Goal: Information Seeking & Learning: Learn about a topic

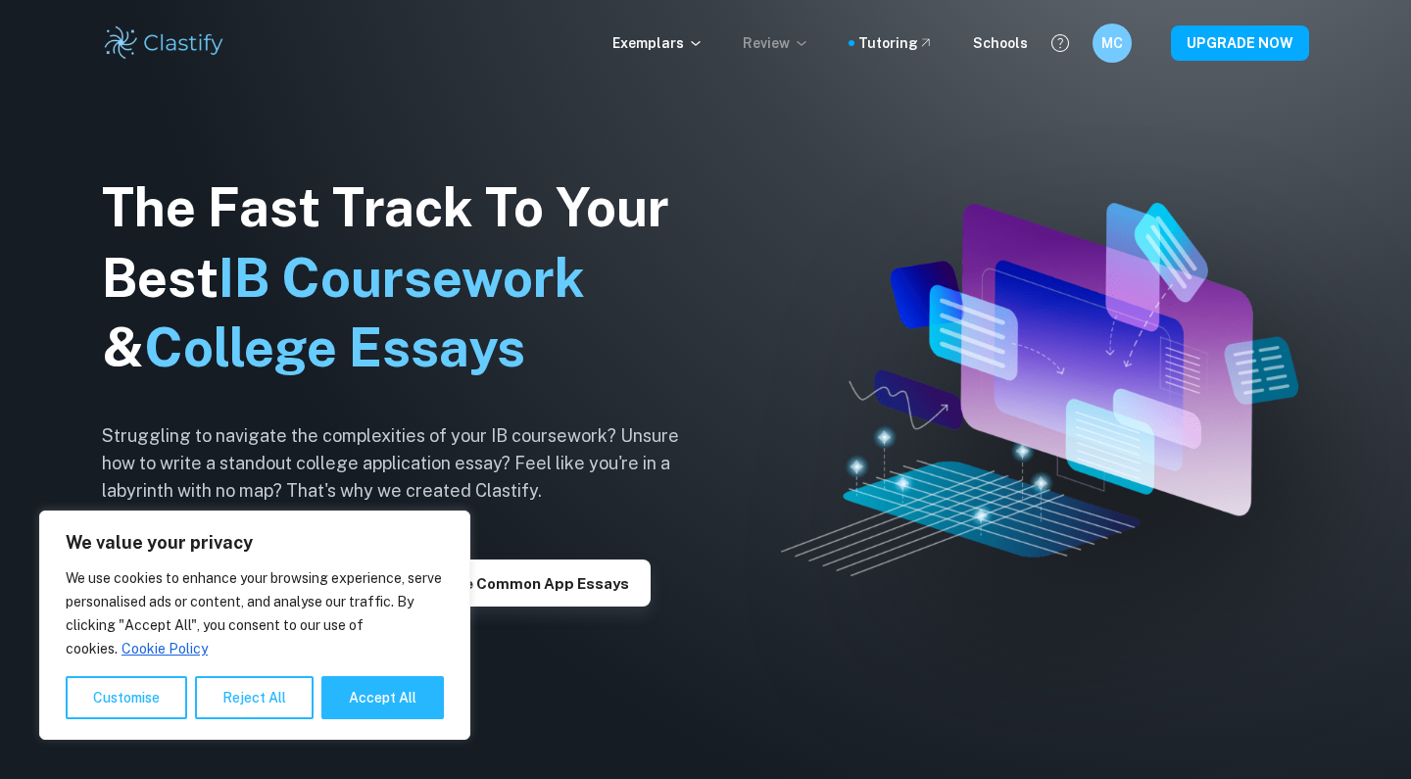
click at [785, 44] on p "Review" at bounding box center [776, 43] width 67 height 22
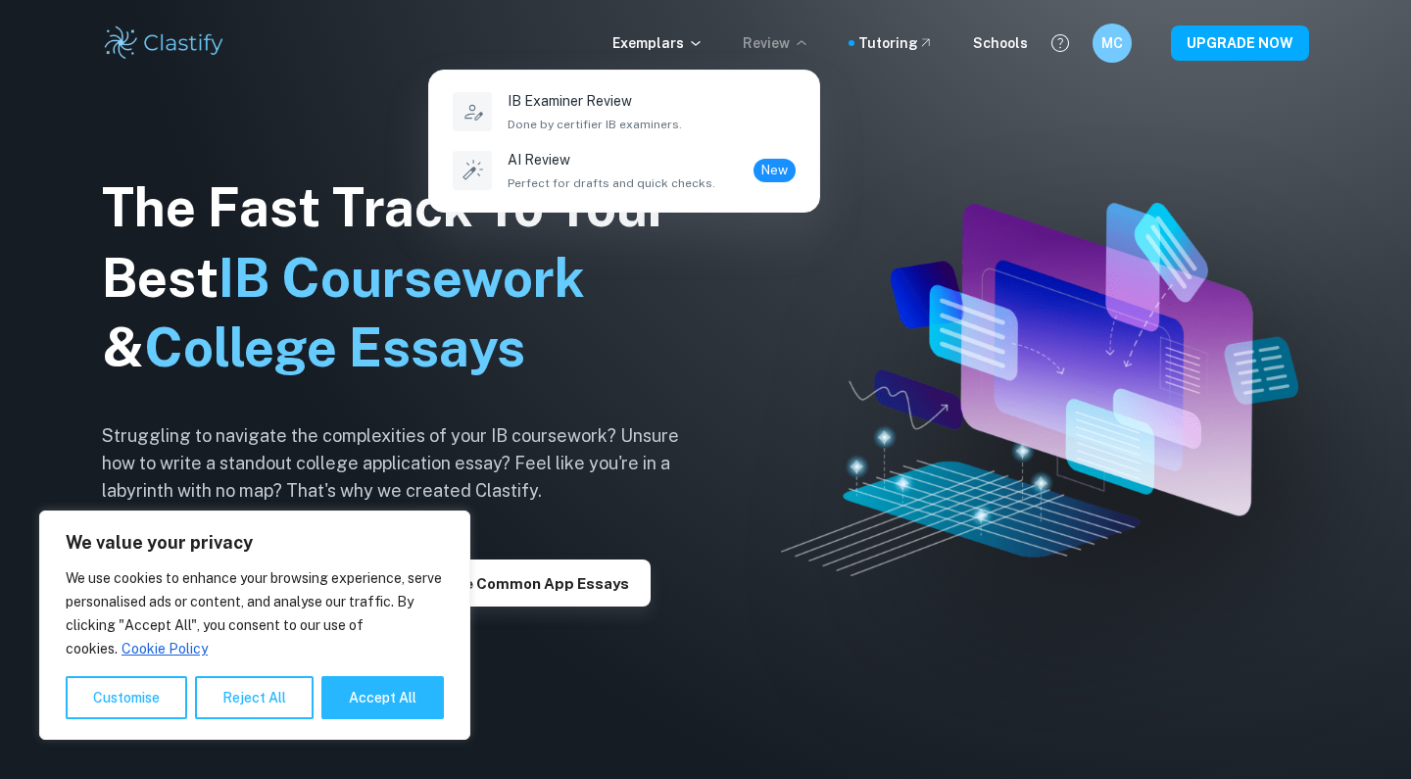
click at [713, 347] on div at bounding box center [705, 389] width 1411 height 779
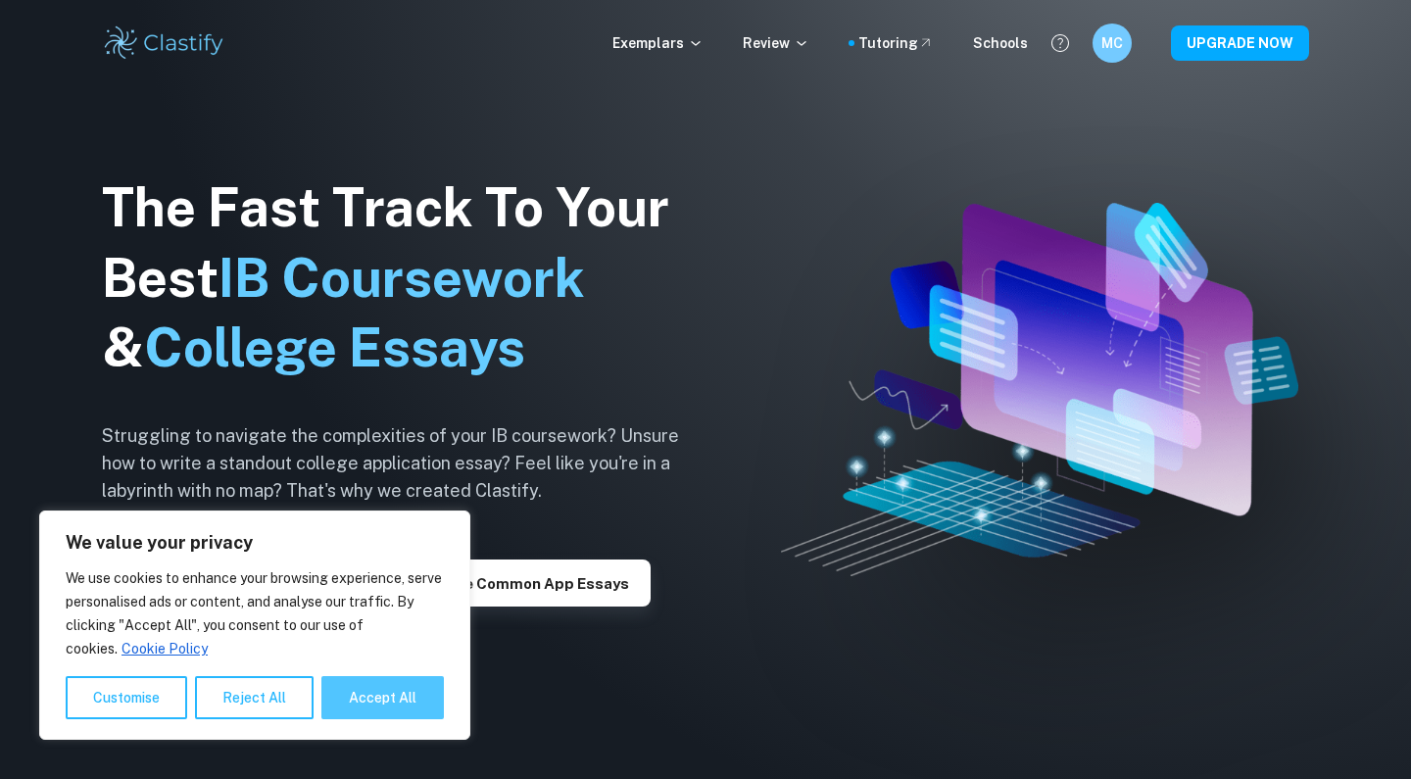
click at [364, 690] on button "Accept All" at bounding box center [382, 697] width 122 height 43
checkbox input "true"
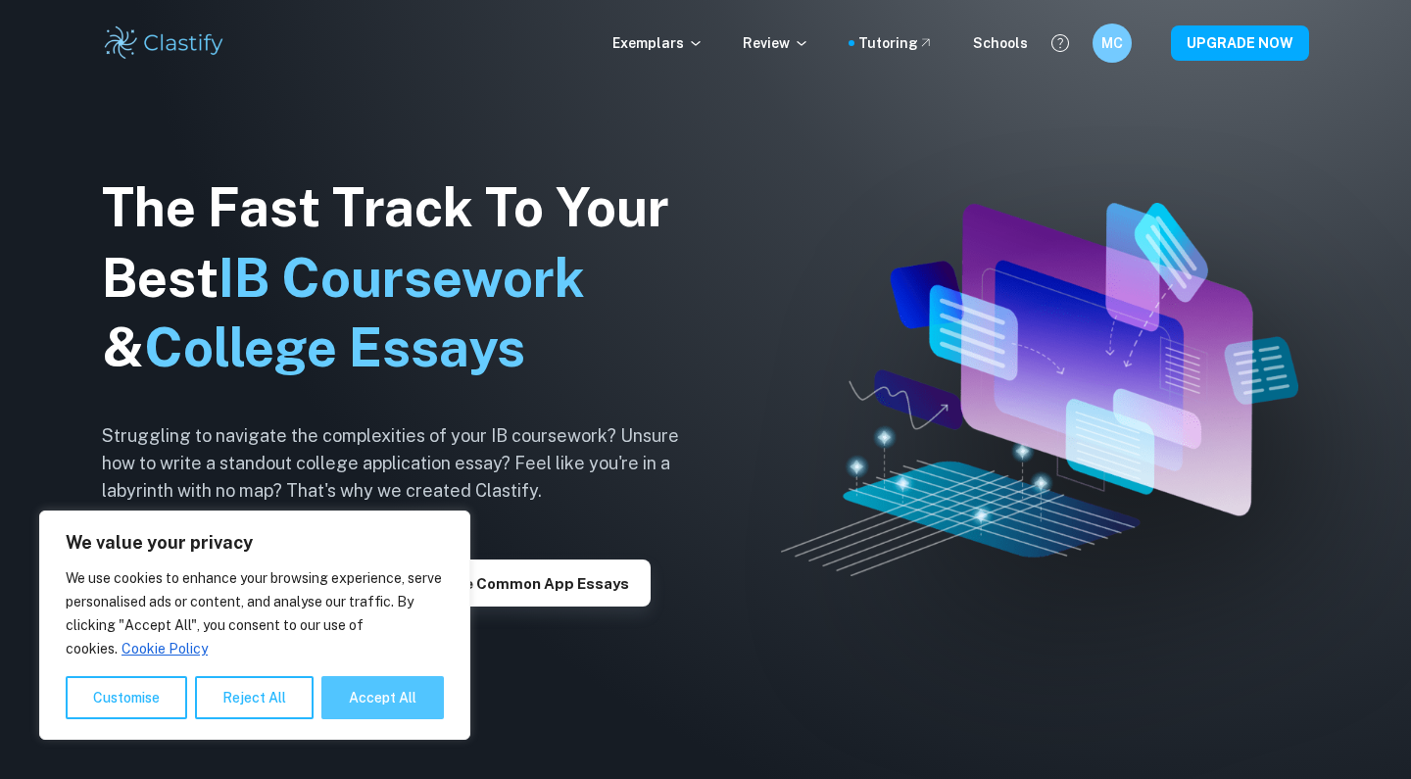
checkbox input "true"
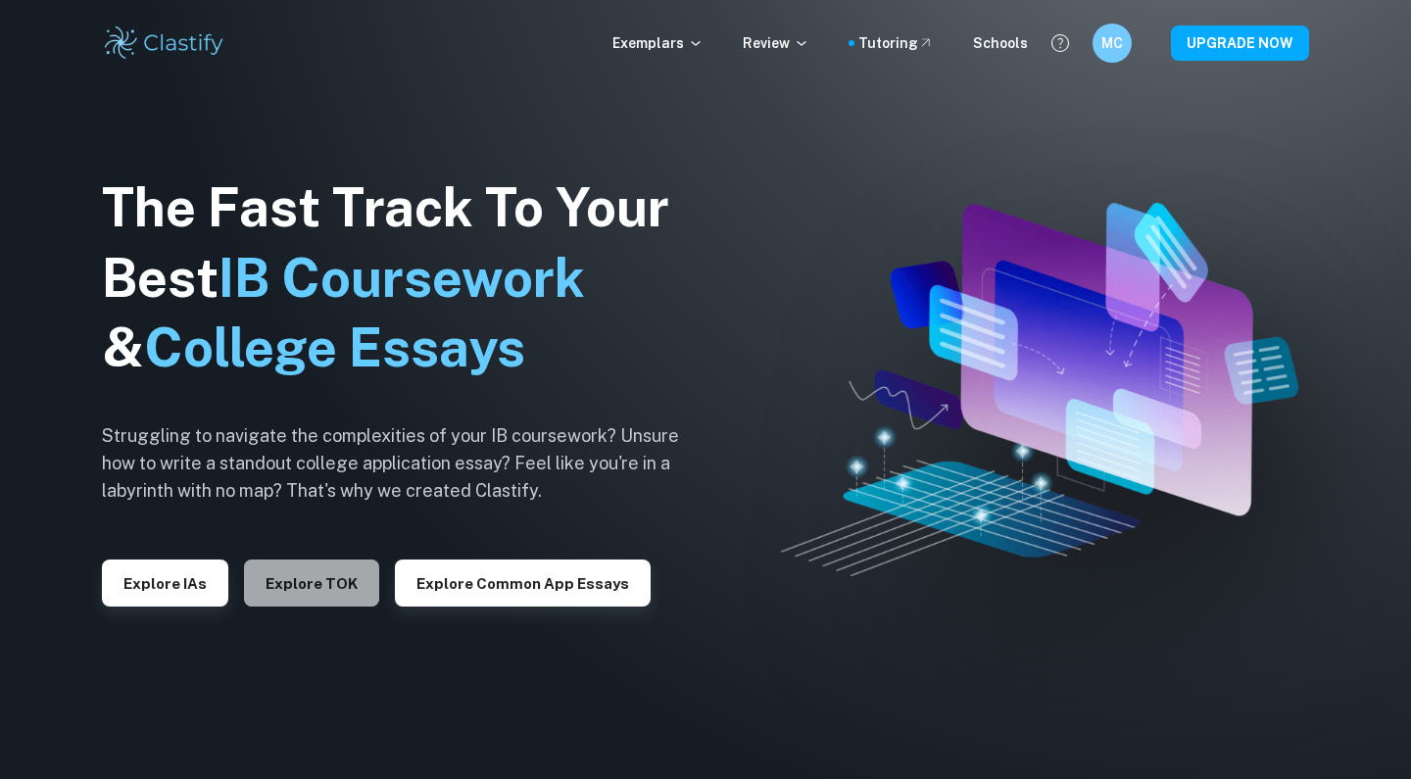
click at [299, 578] on button "Explore TOK" at bounding box center [311, 582] width 135 height 47
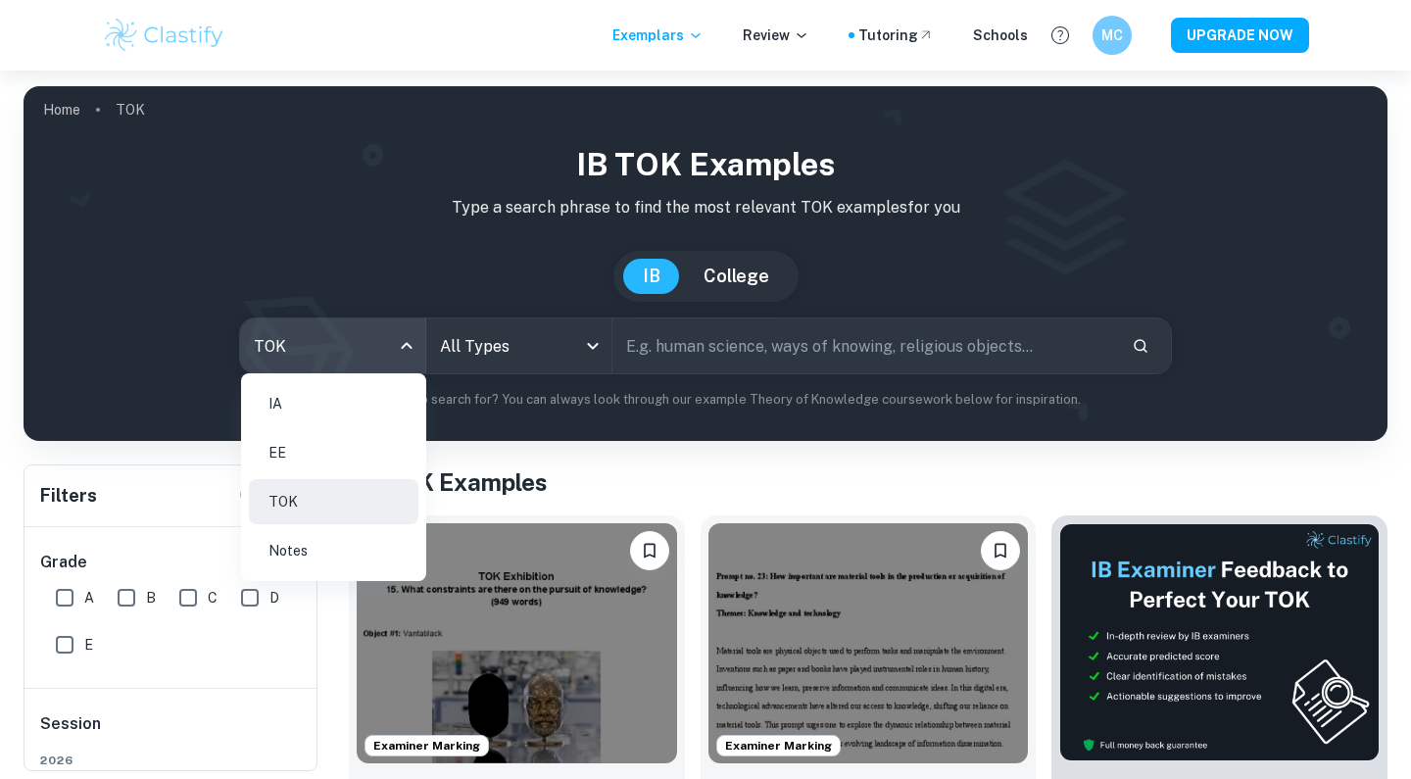
click at [345, 329] on body "We value your privacy We use cookies to enhance your browsing experience, serve…" at bounding box center [705, 460] width 1411 height 779
click at [326, 443] on li "EE" at bounding box center [333, 452] width 169 height 45
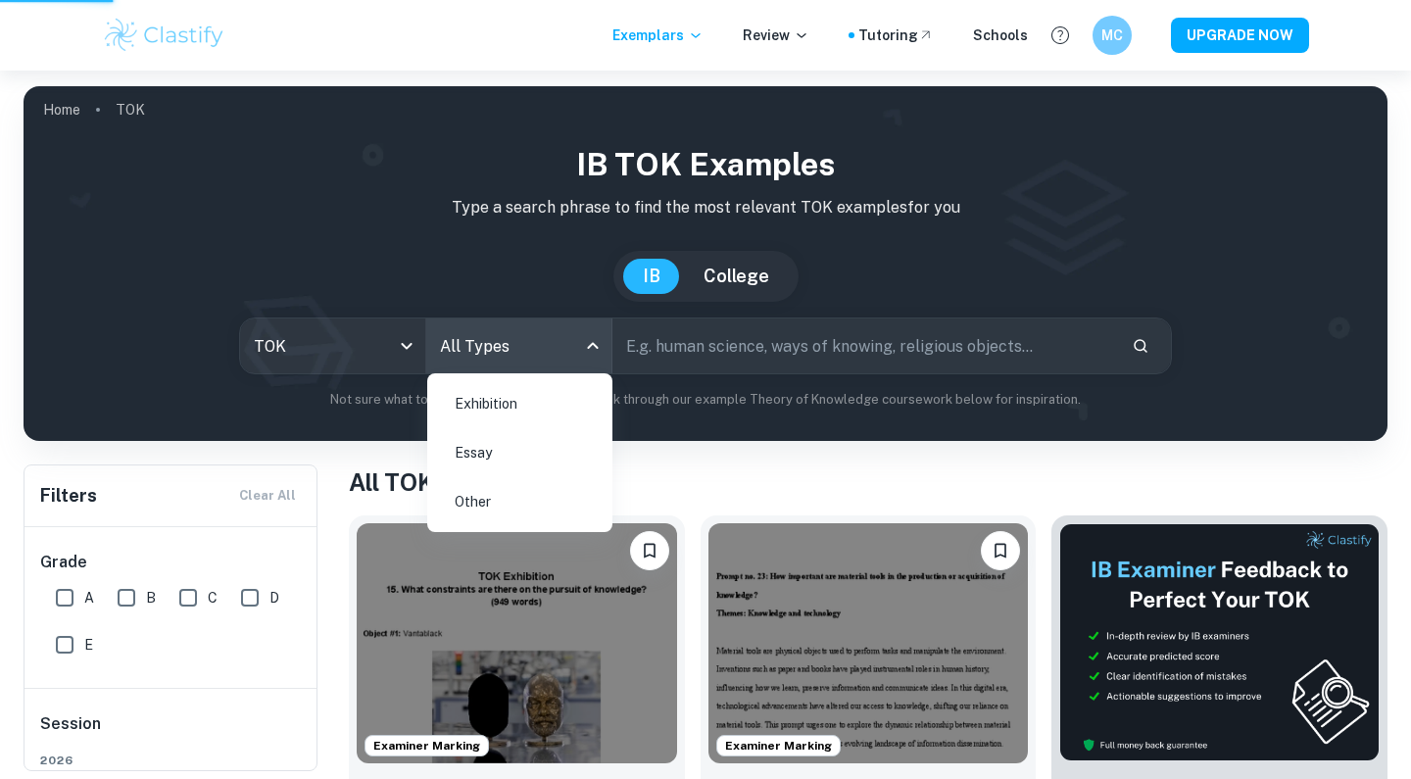
click at [578, 346] on body "We value your privacy We use cookies to enhance your browsing experience, serve…" at bounding box center [705, 460] width 1411 height 779
click at [535, 440] on li "Essay" at bounding box center [519, 452] width 169 height 45
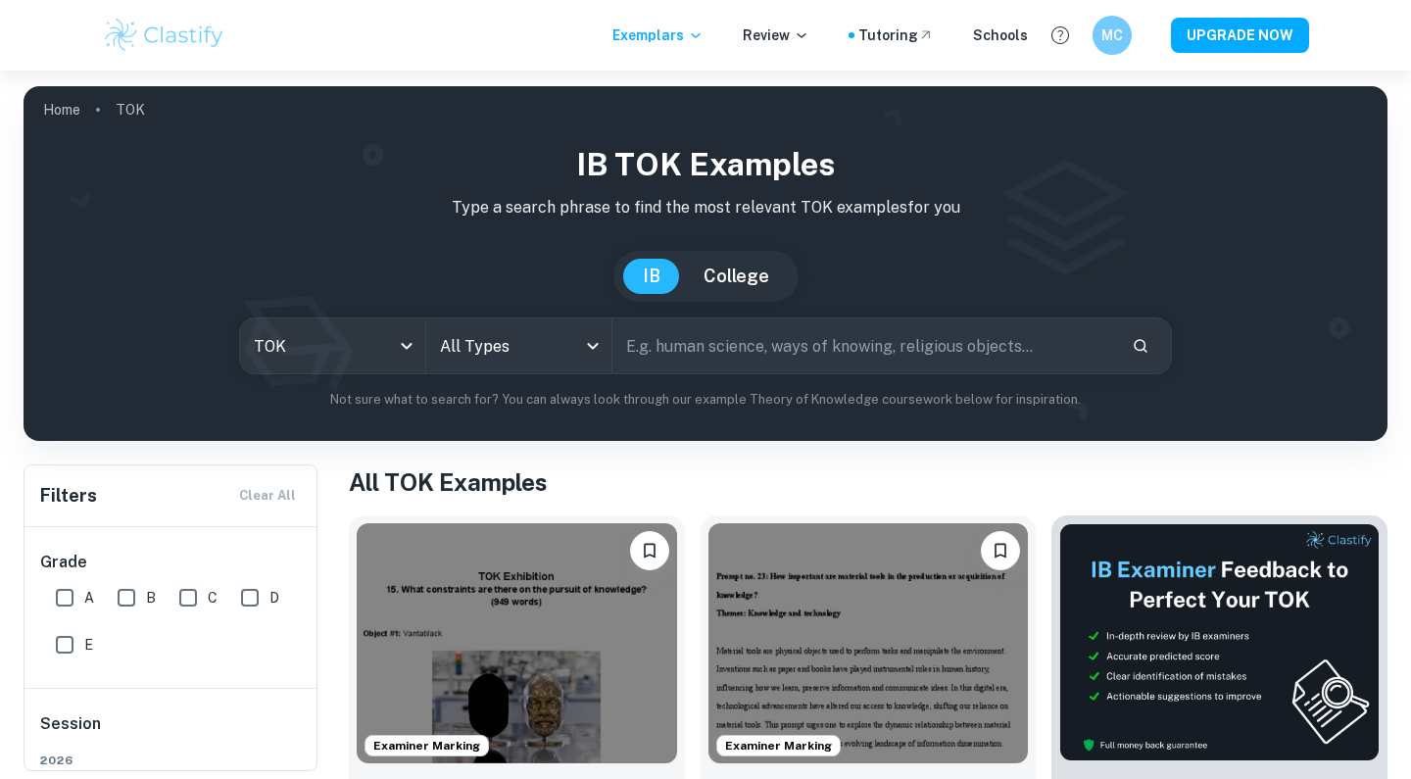
click at [736, 360] on input "text" at bounding box center [864, 345] width 504 height 55
type input "History"
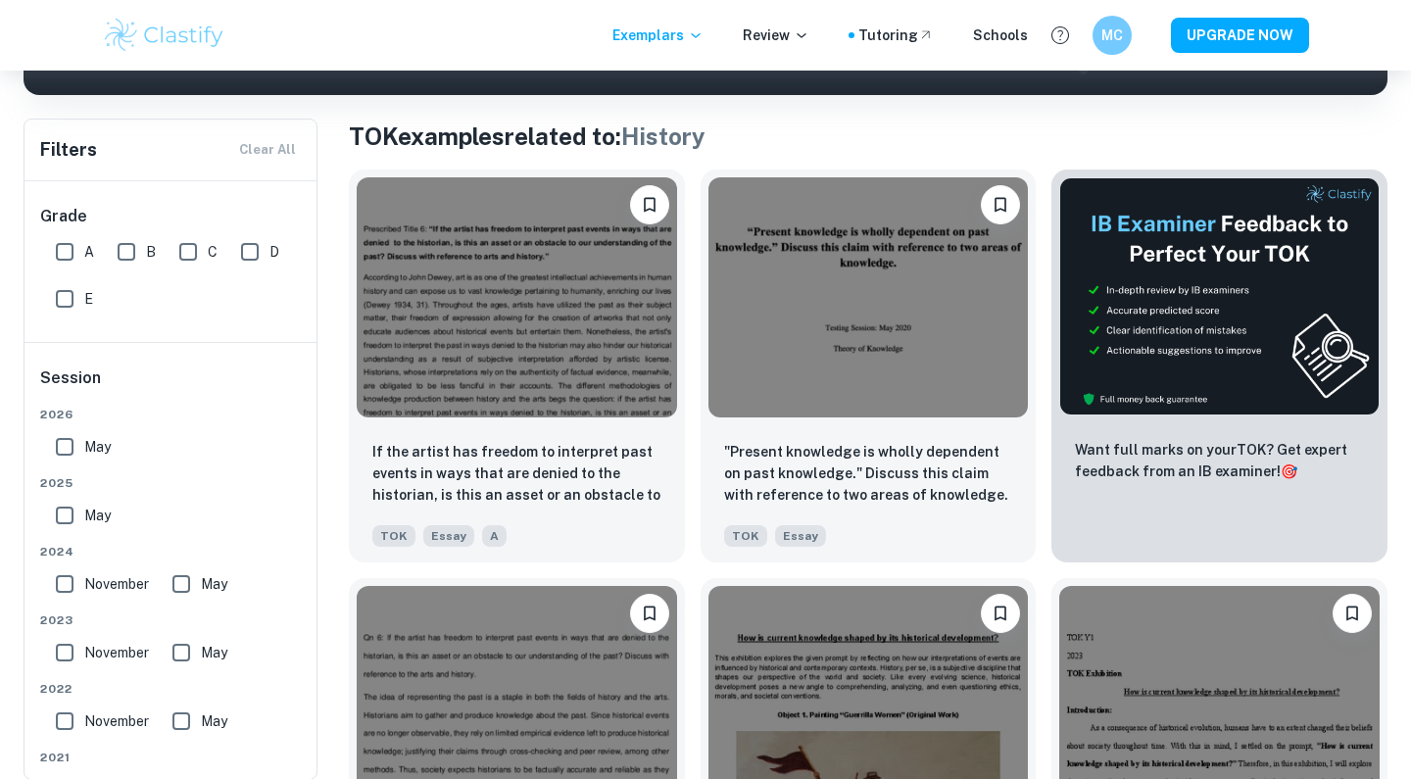
scroll to position [329, 0]
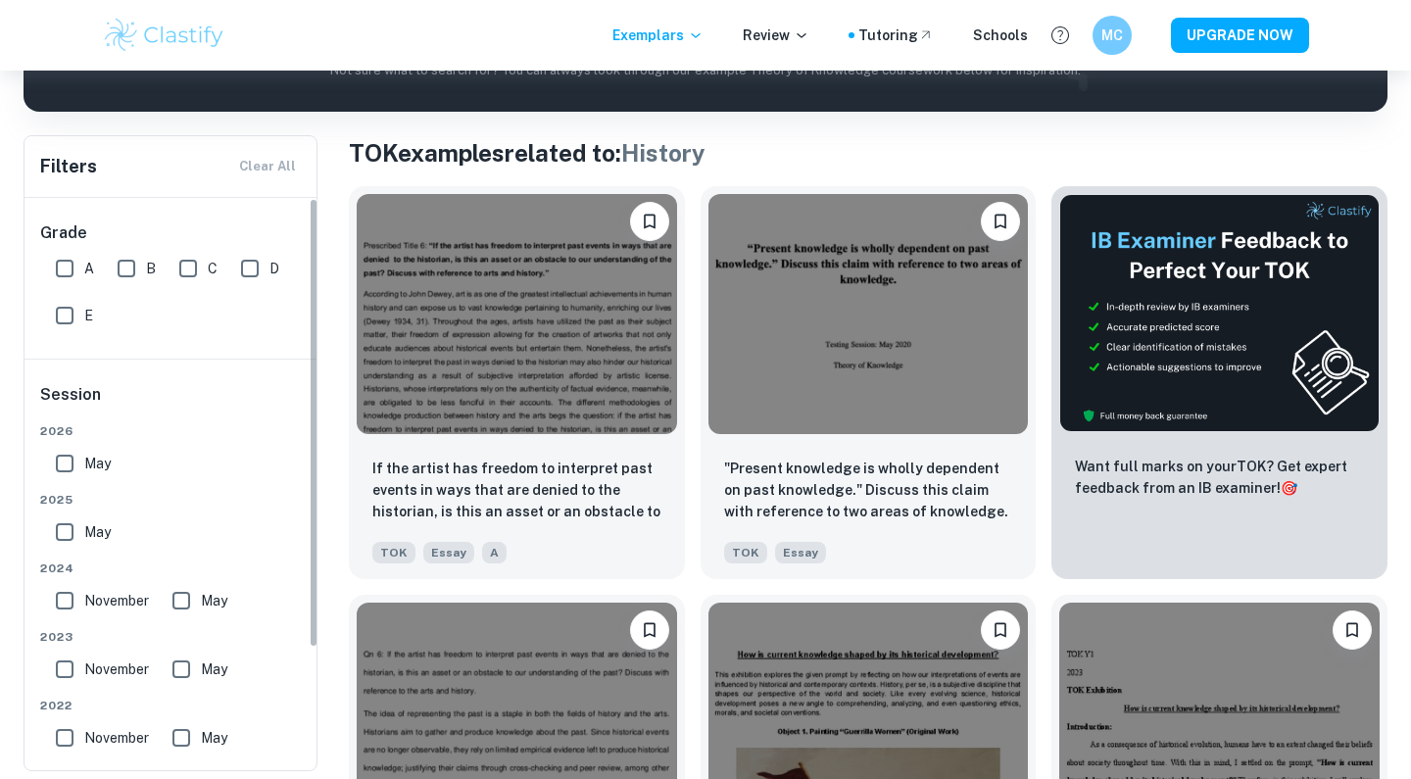
click at [71, 269] on input "A" at bounding box center [64, 268] width 39 height 39
checkbox input "true"
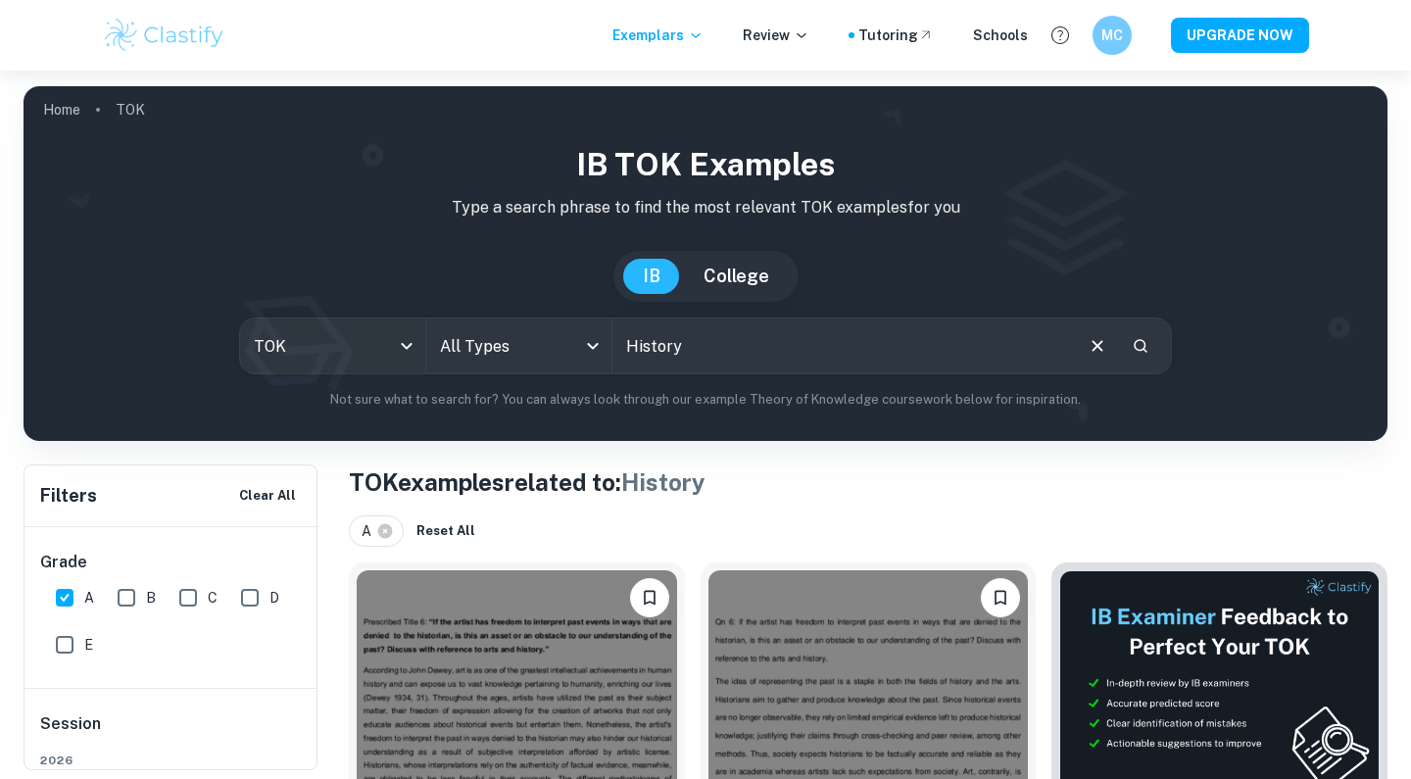
scroll to position [0, 0]
click at [376, 344] on body "We value your privacy We use cookies to enhance your browsing experience, serve…" at bounding box center [705, 460] width 1411 height 779
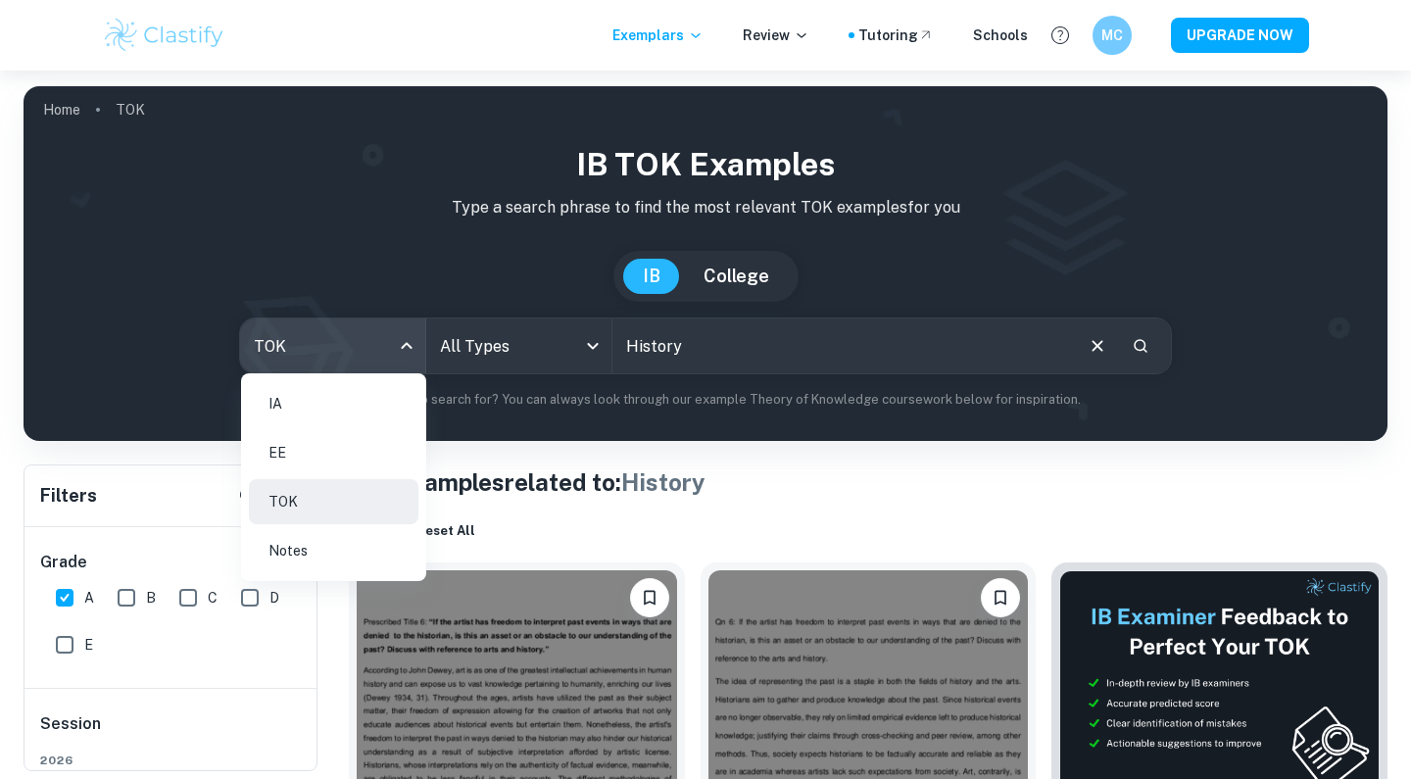
click at [333, 445] on li "EE" at bounding box center [333, 452] width 169 height 45
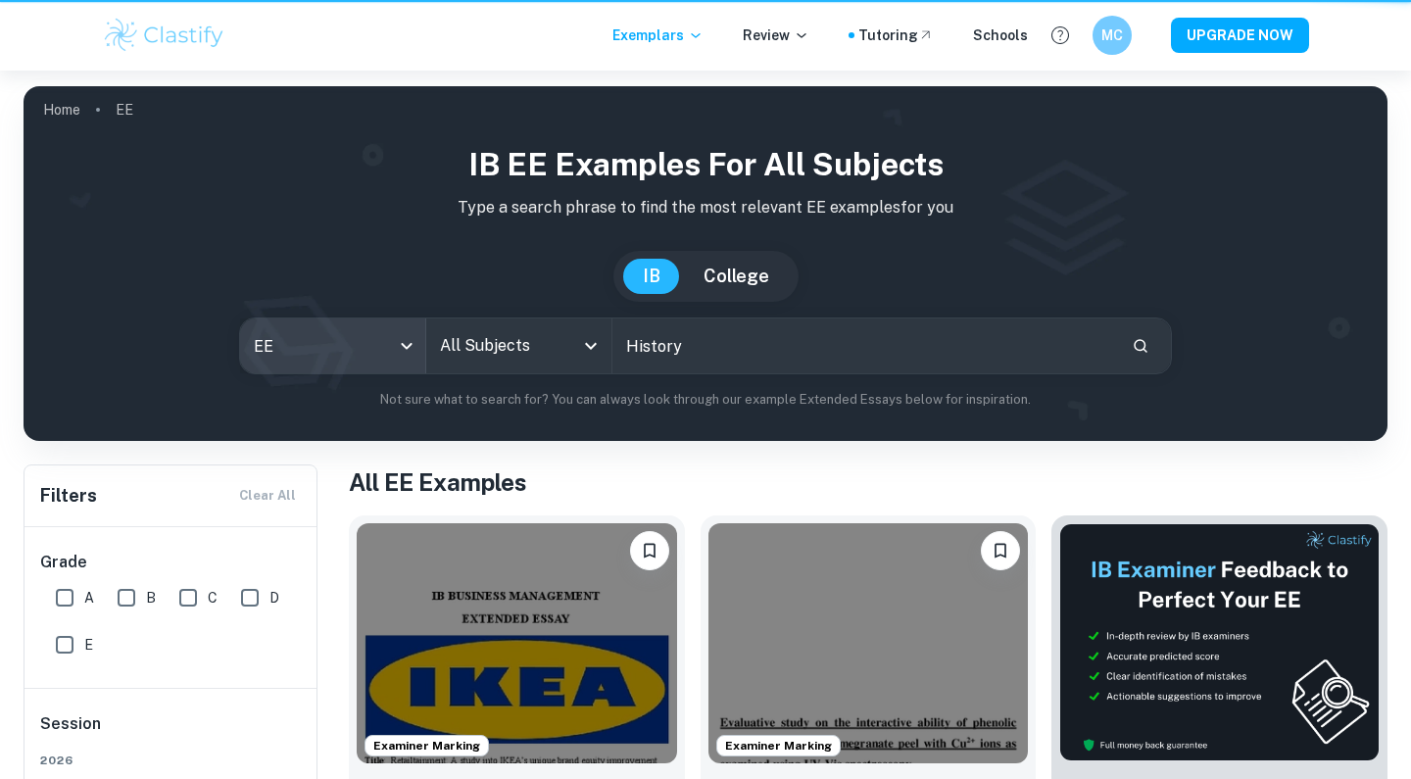
type input "ee"
checkbox input "false"
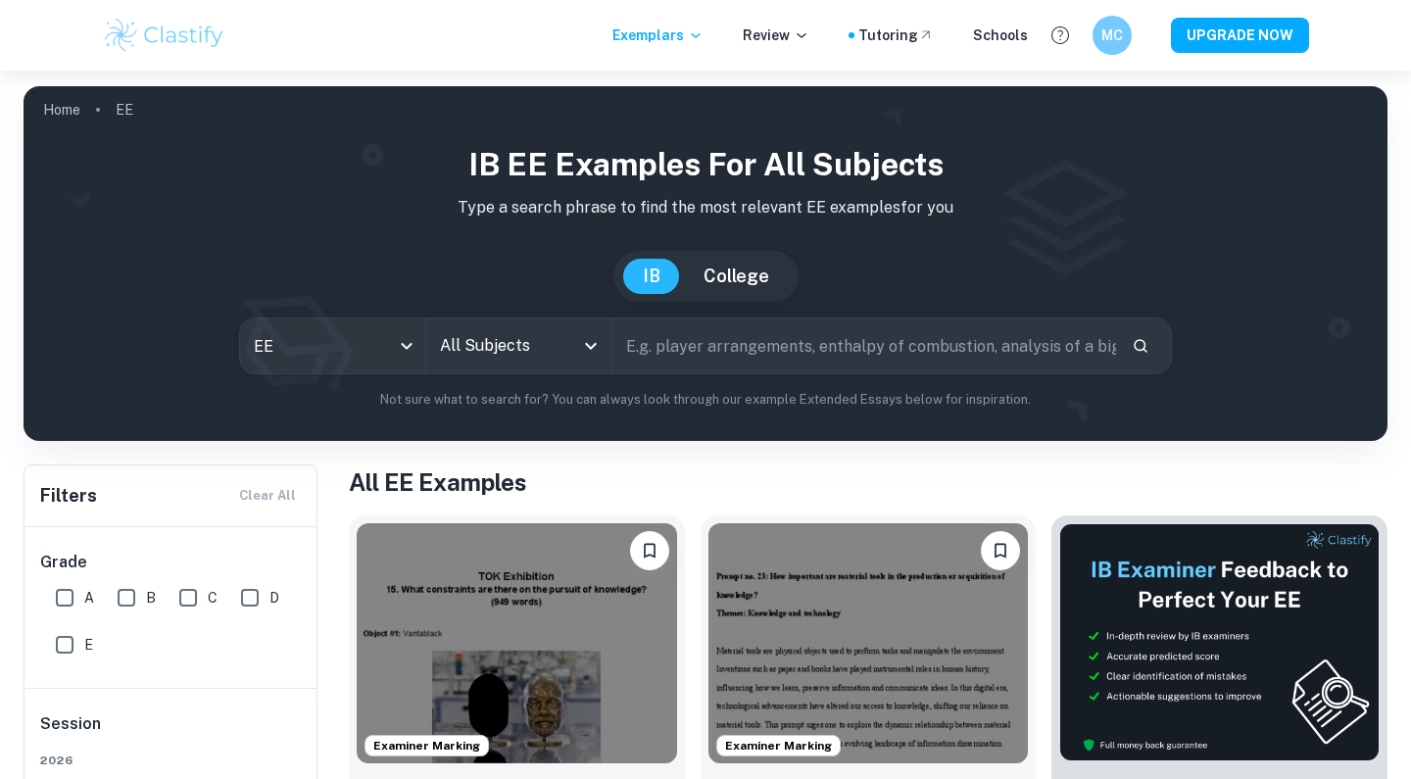
click at [737, 342] on input "text" at bounding box center [864, 345] width 504 height 55
type input "History"
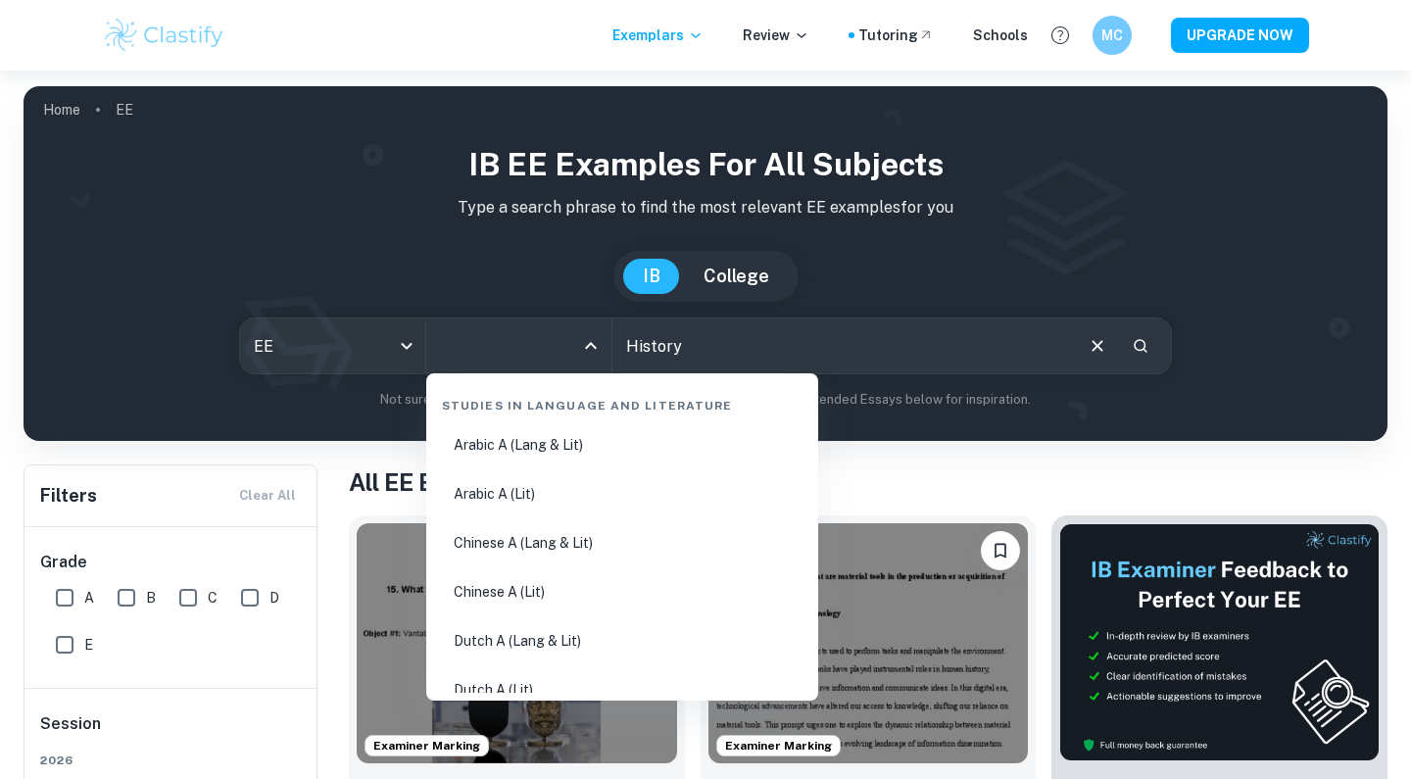
click at [513, 328] on input "All Subjects" at bounding box center [504, 345] width 138 height 37
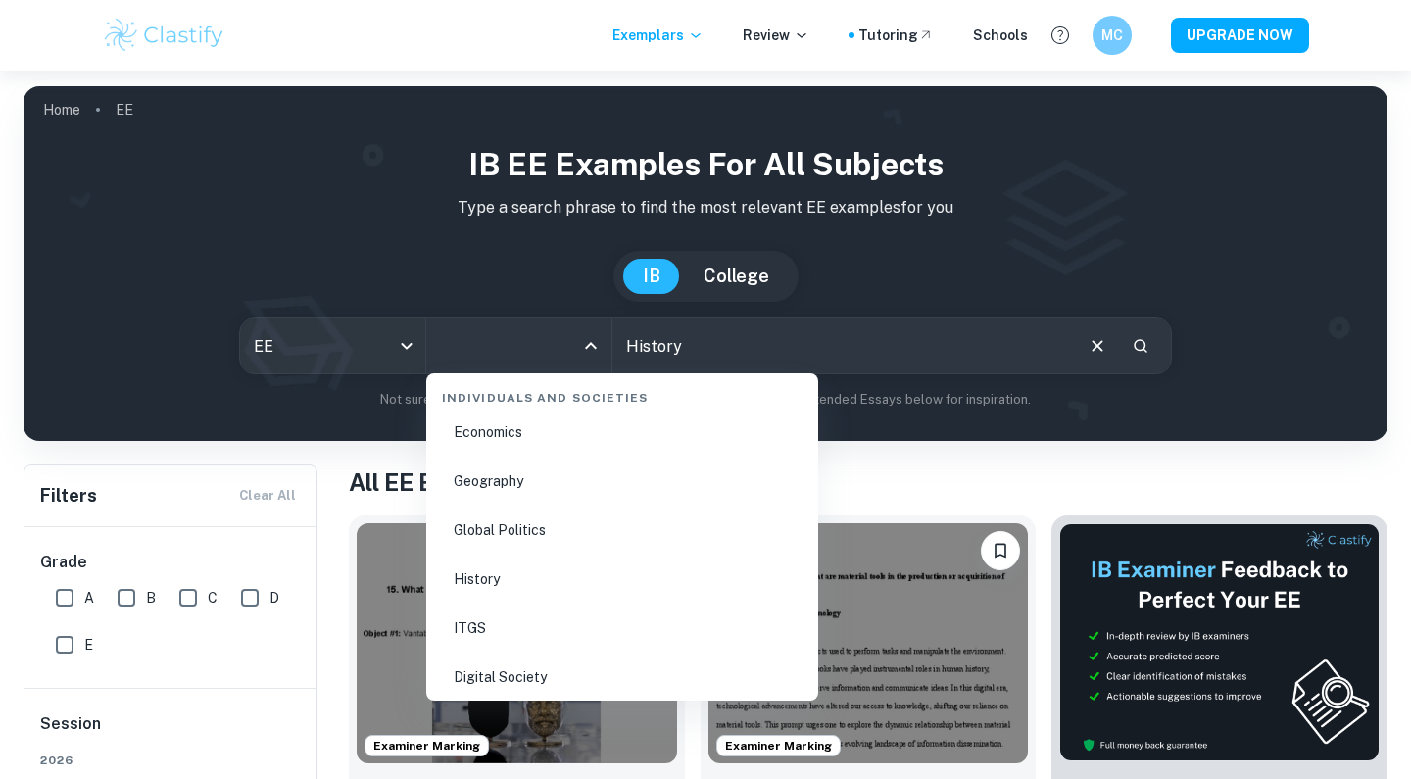
scroll to position [2390, 0]
click at [498, 593] on li "History" at bounding box center [622, 577] width 376 height 45
type input "History"
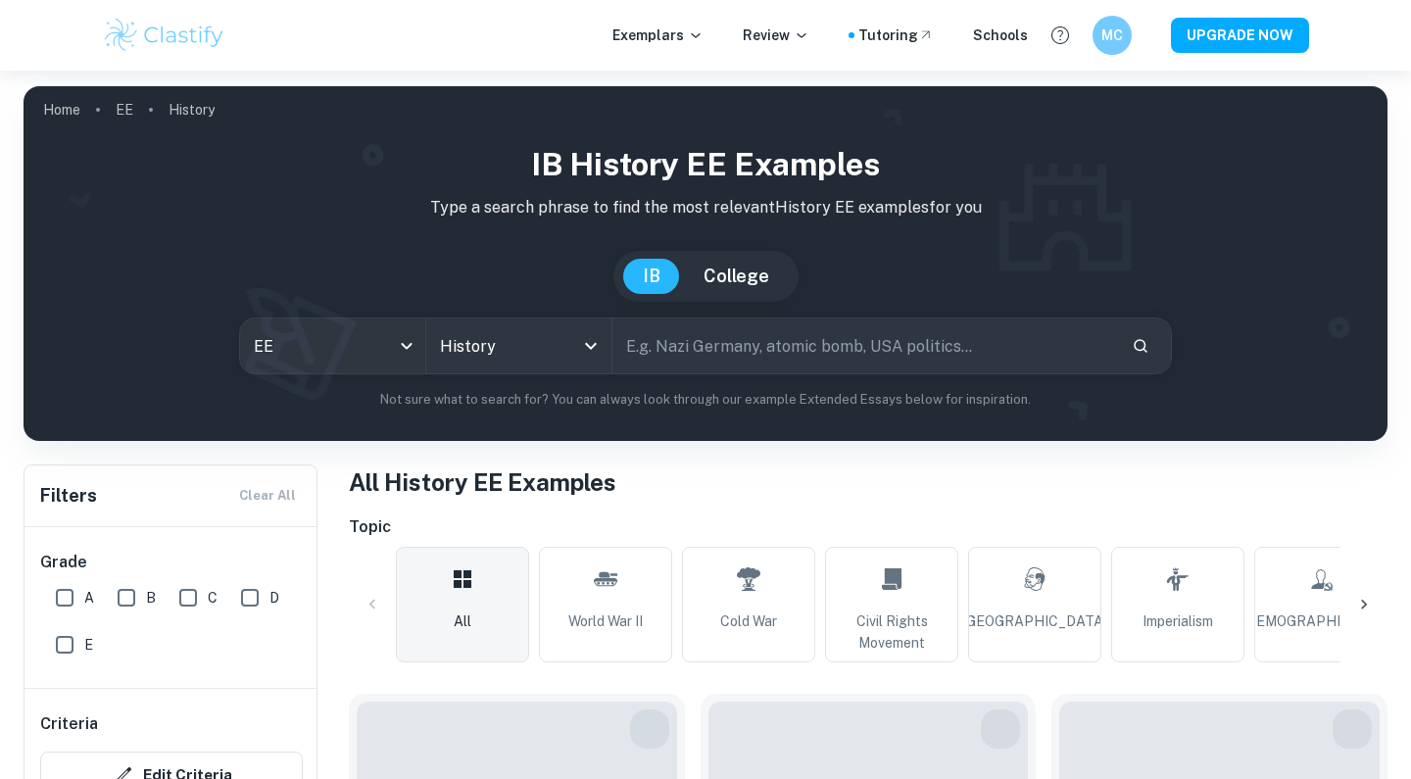
click at [764, 345] on input "text" at bounding box center [864, 345] width 504 height 55
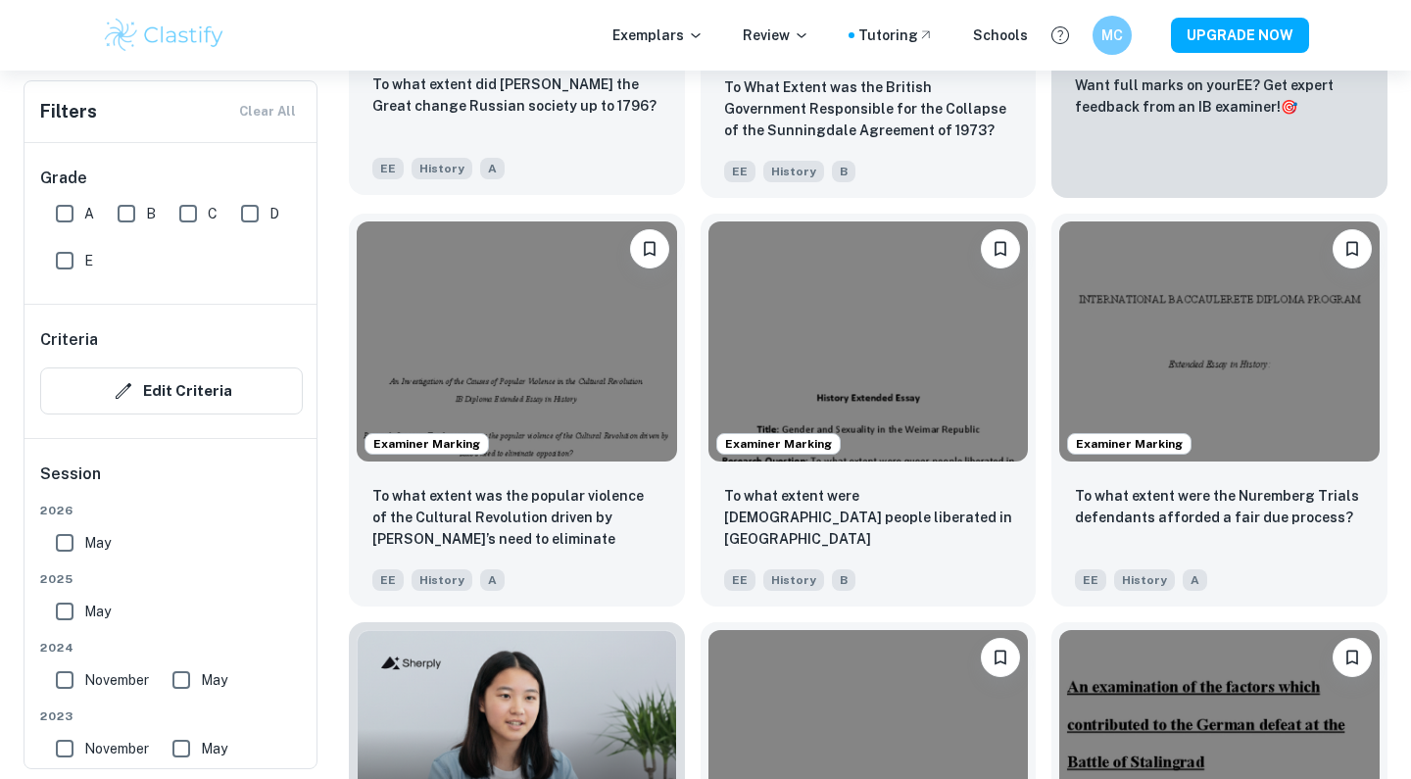
scroll to position [891, 0]
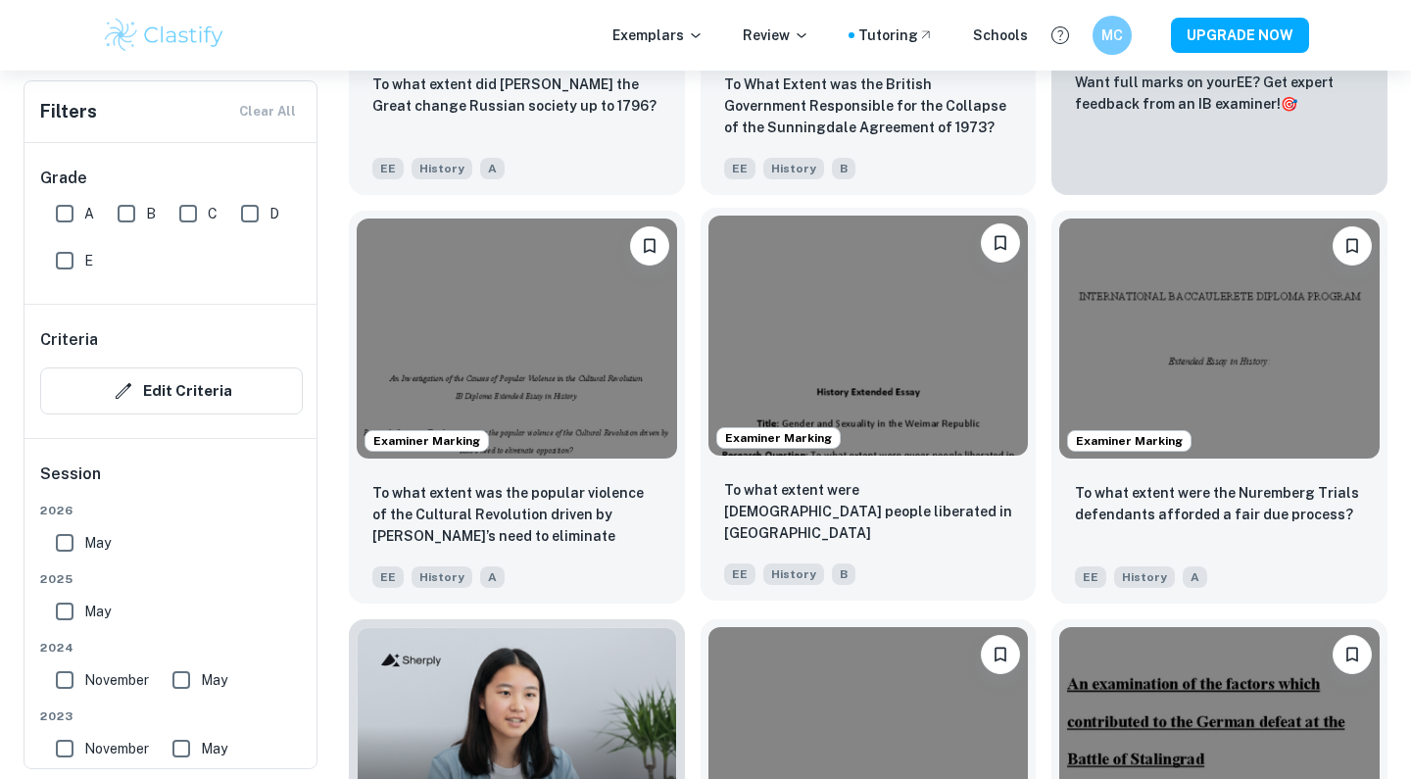
click at [909, 354] on img at bounding box center [868, 336] width 320 height 240
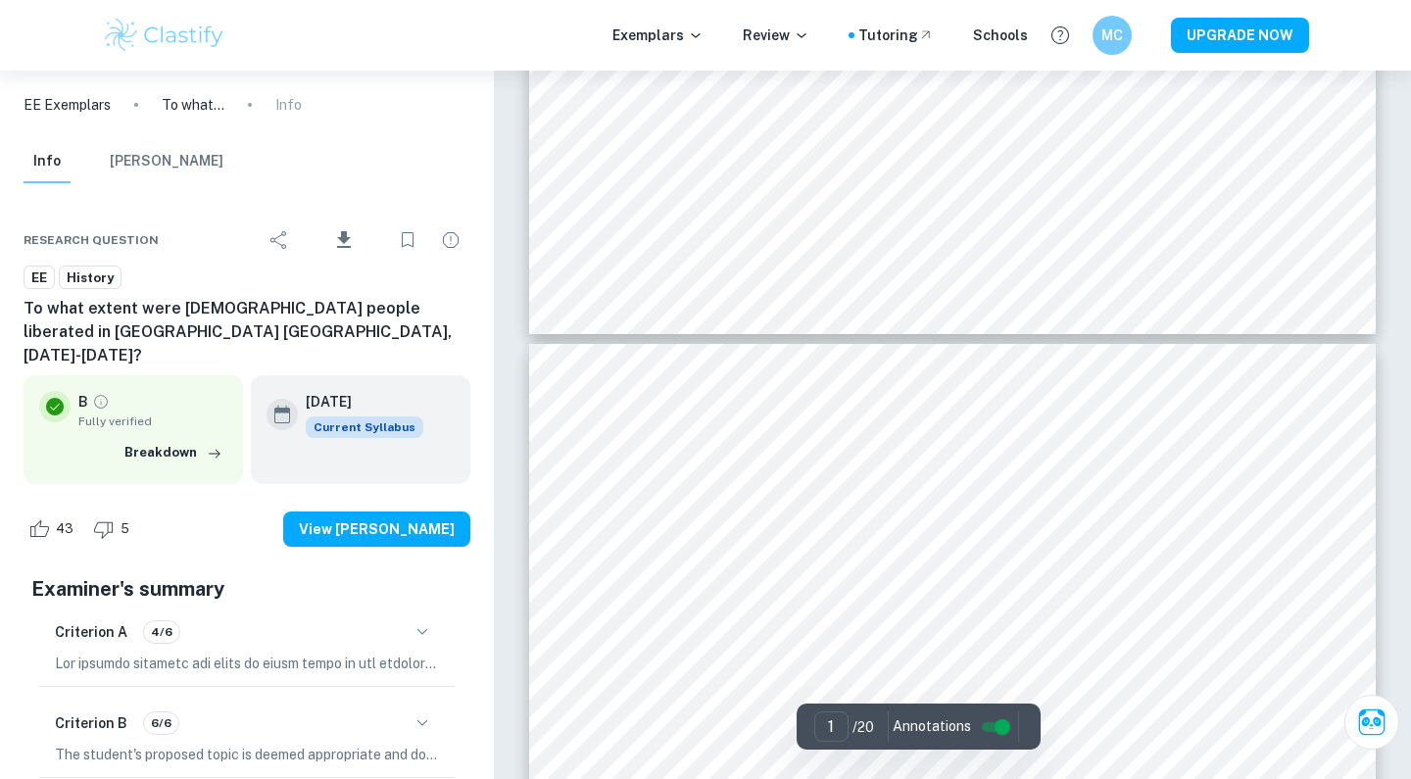
type input "2"
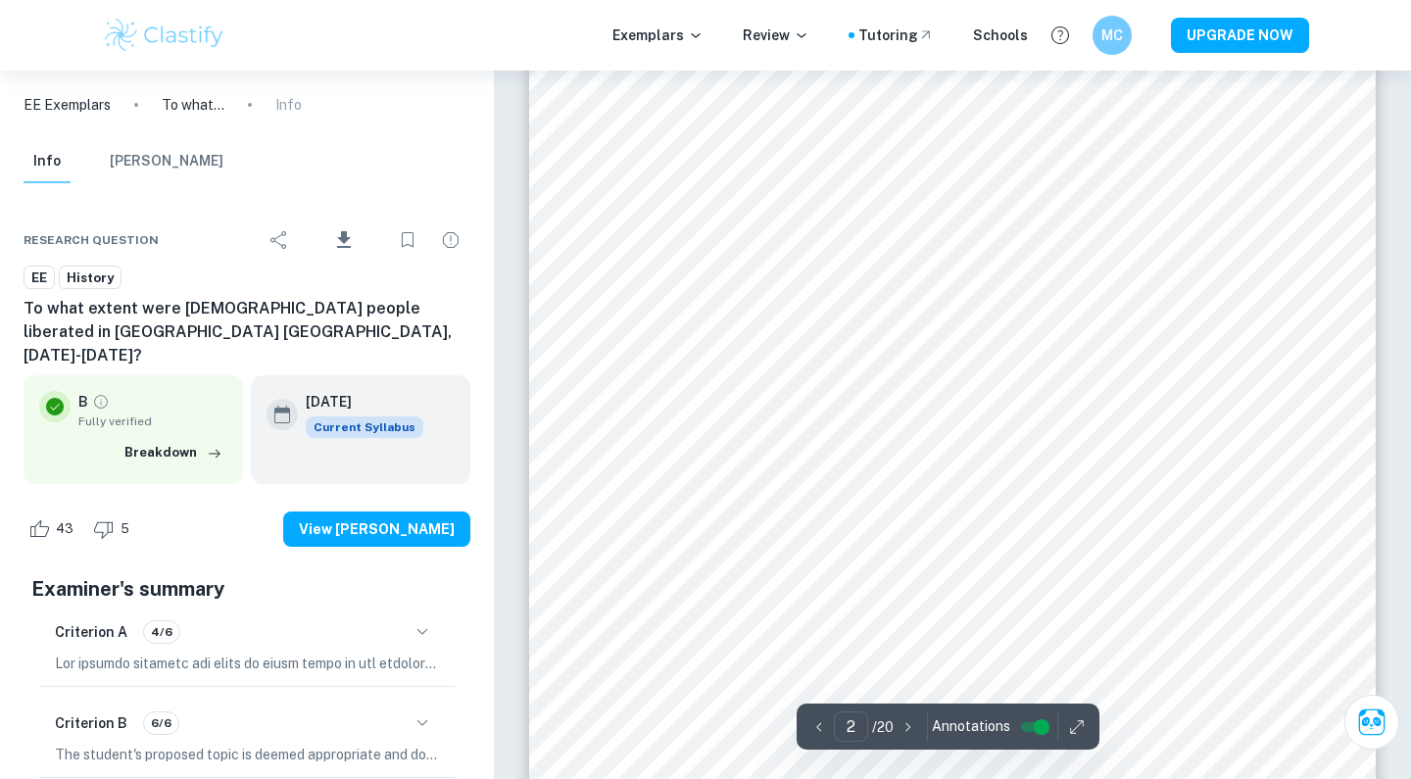
scroll to position [1406, 0]
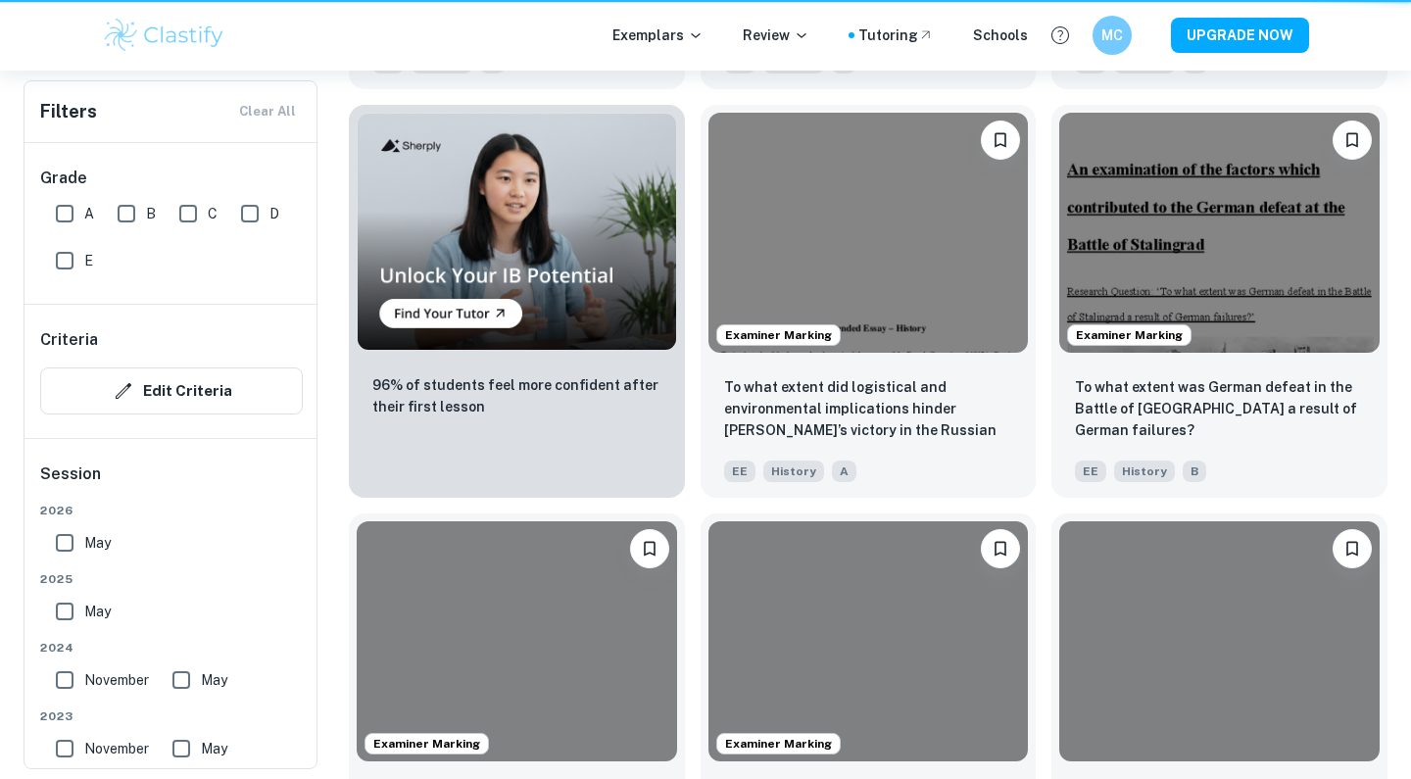
scroll to position [891, 0]
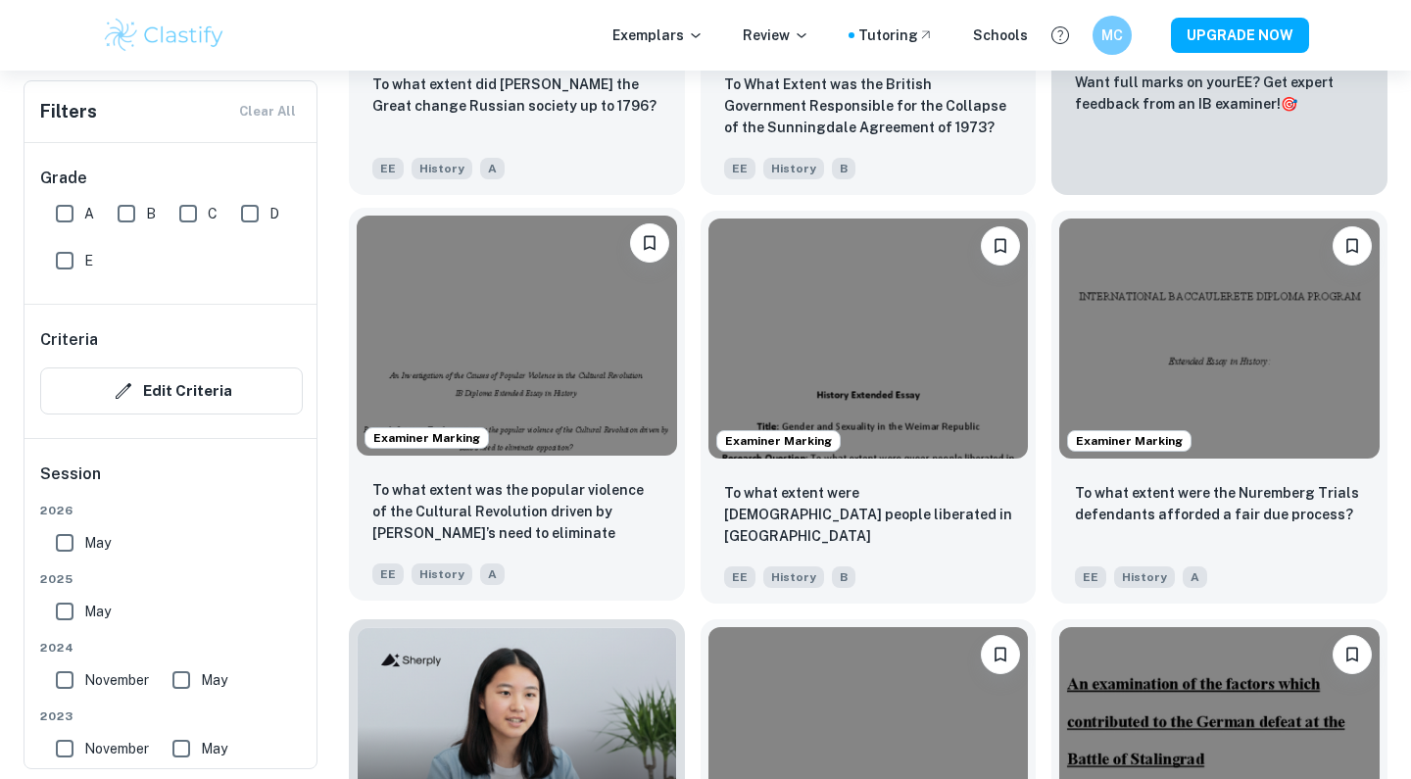
click at [526, 349] on img at bounding box center [517, 336] width 320 height 240
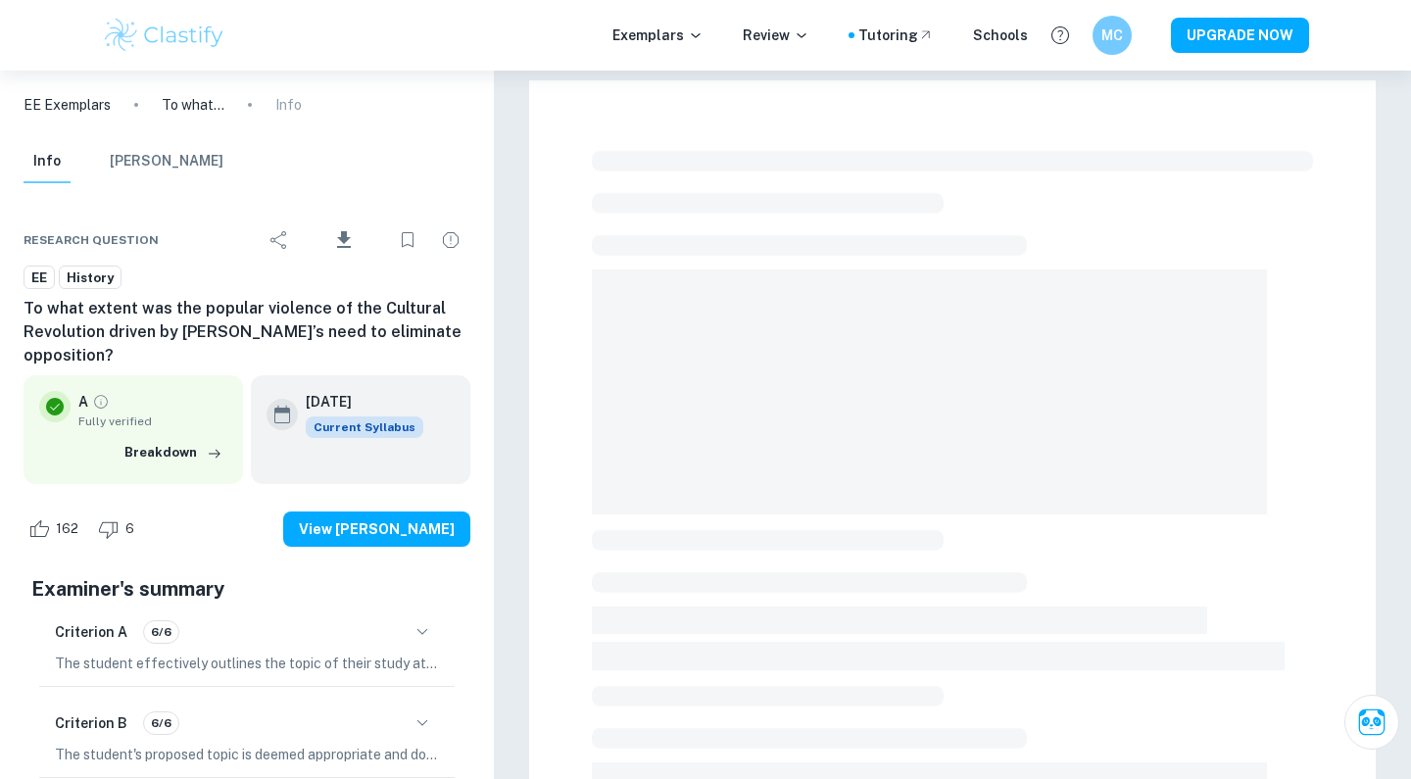
scroll to position [136, 0]
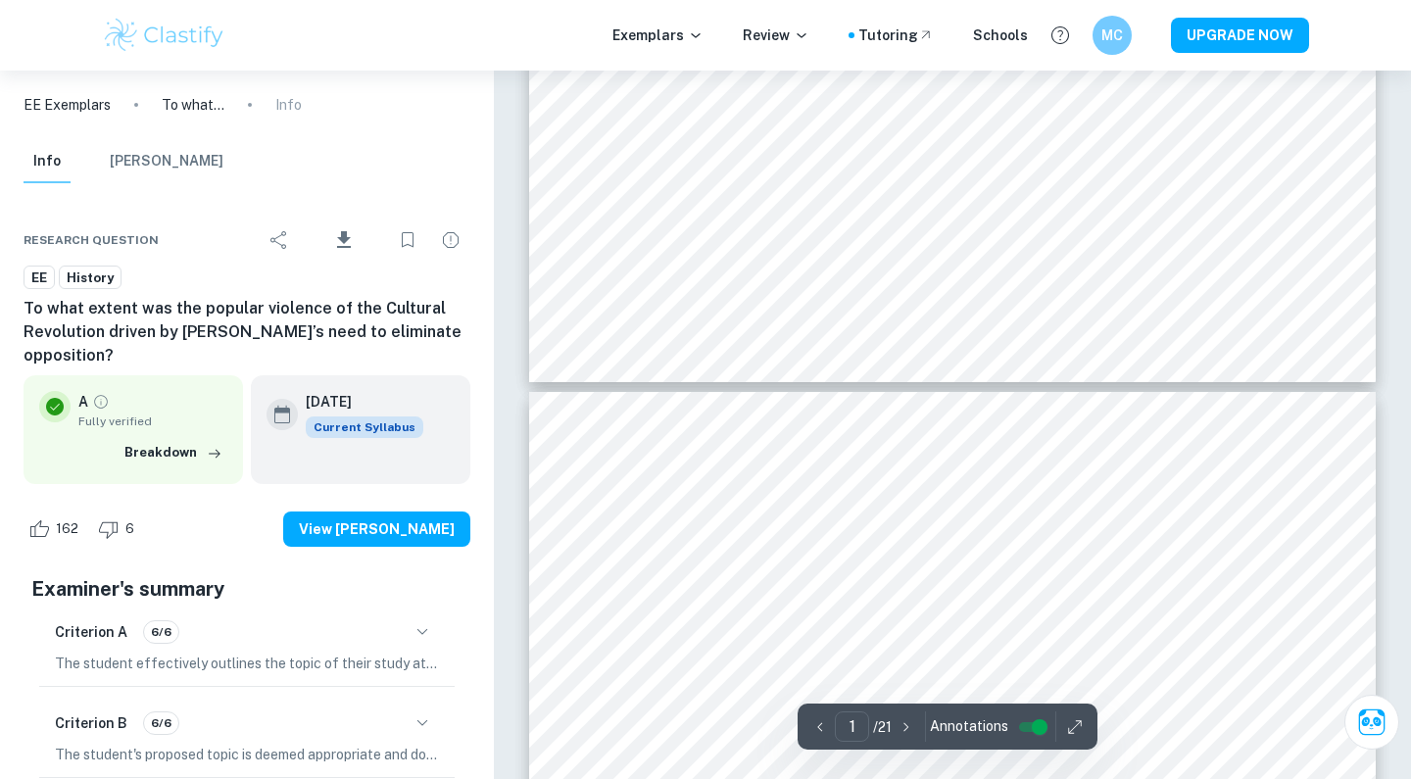
type input "2"
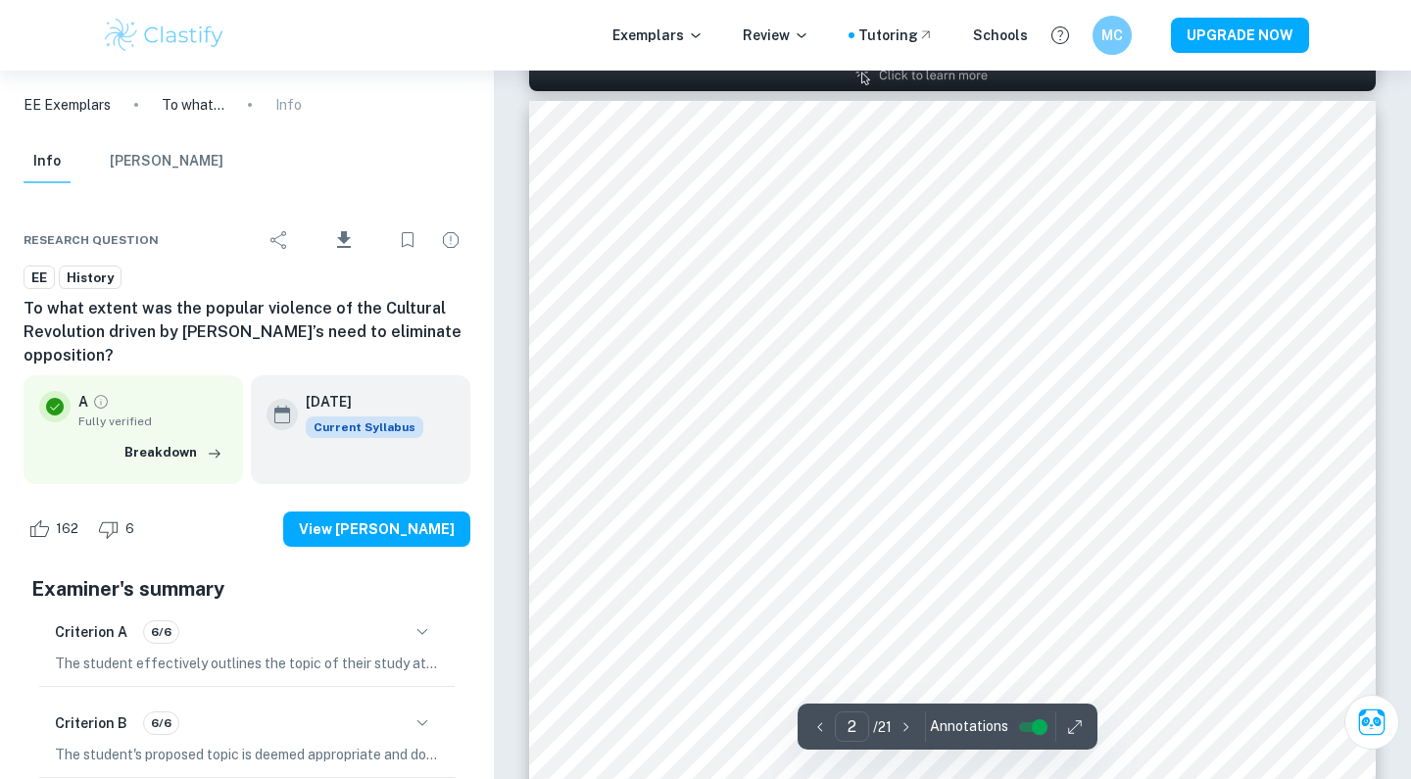
scroll to position [1236, 0]
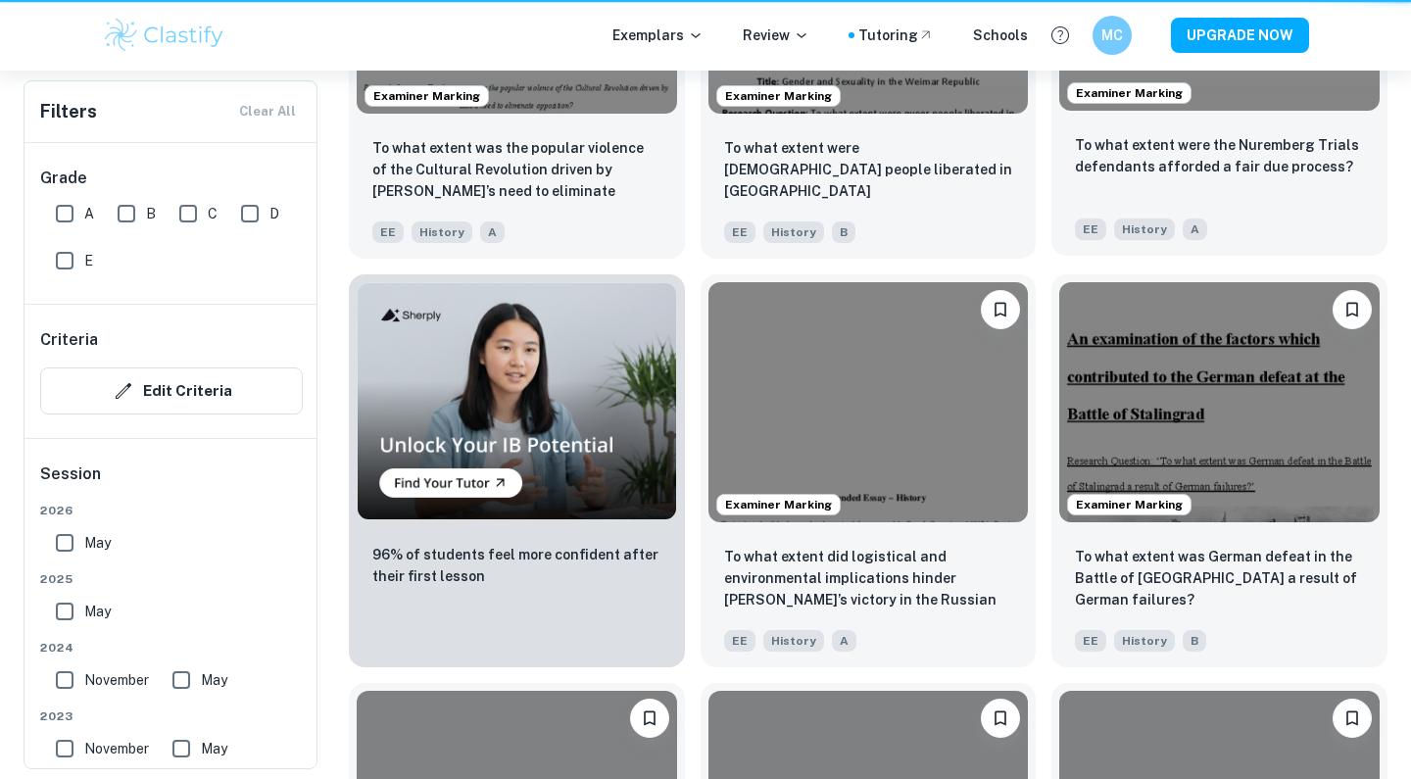
scroll to position [891, 0]
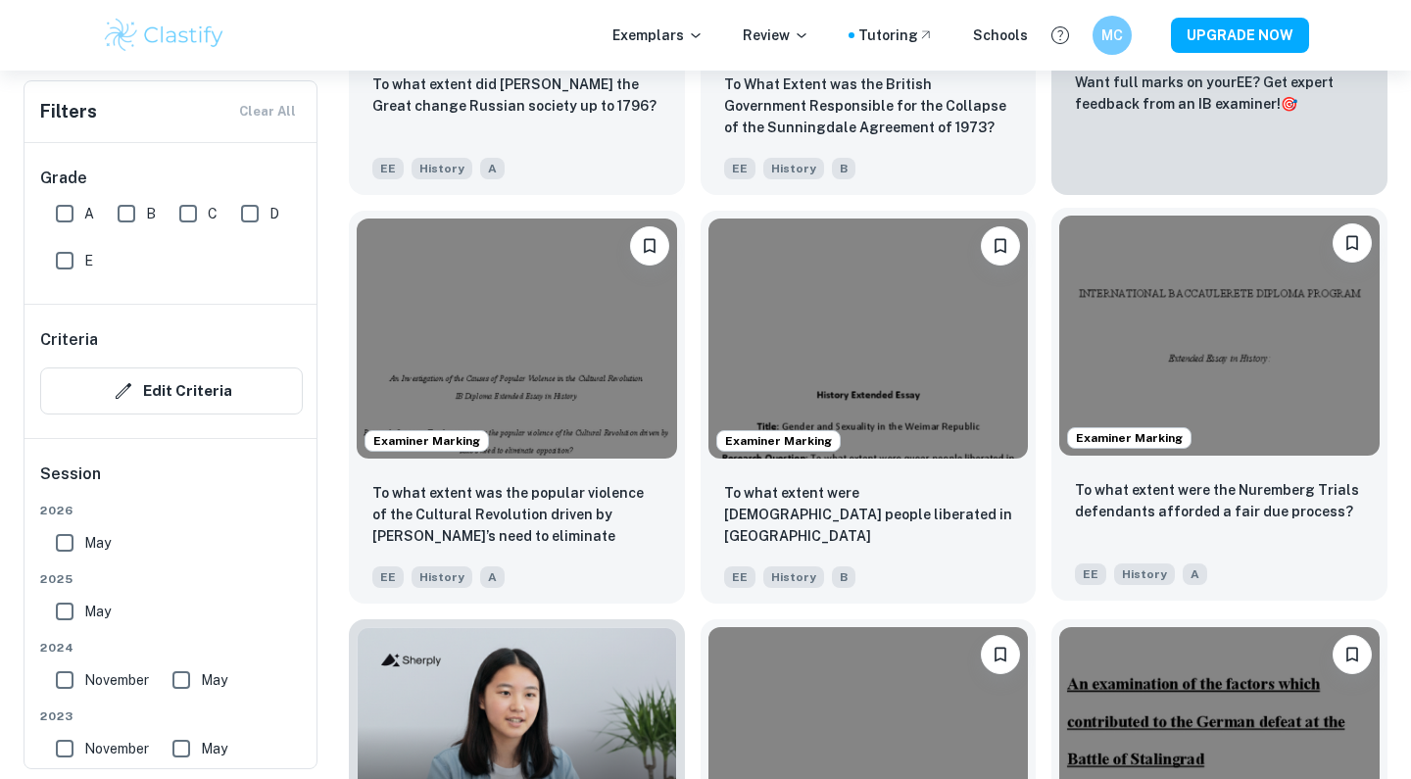
click at [1213, 312] on img at bounding box center [1219, 336] width 320 height 240
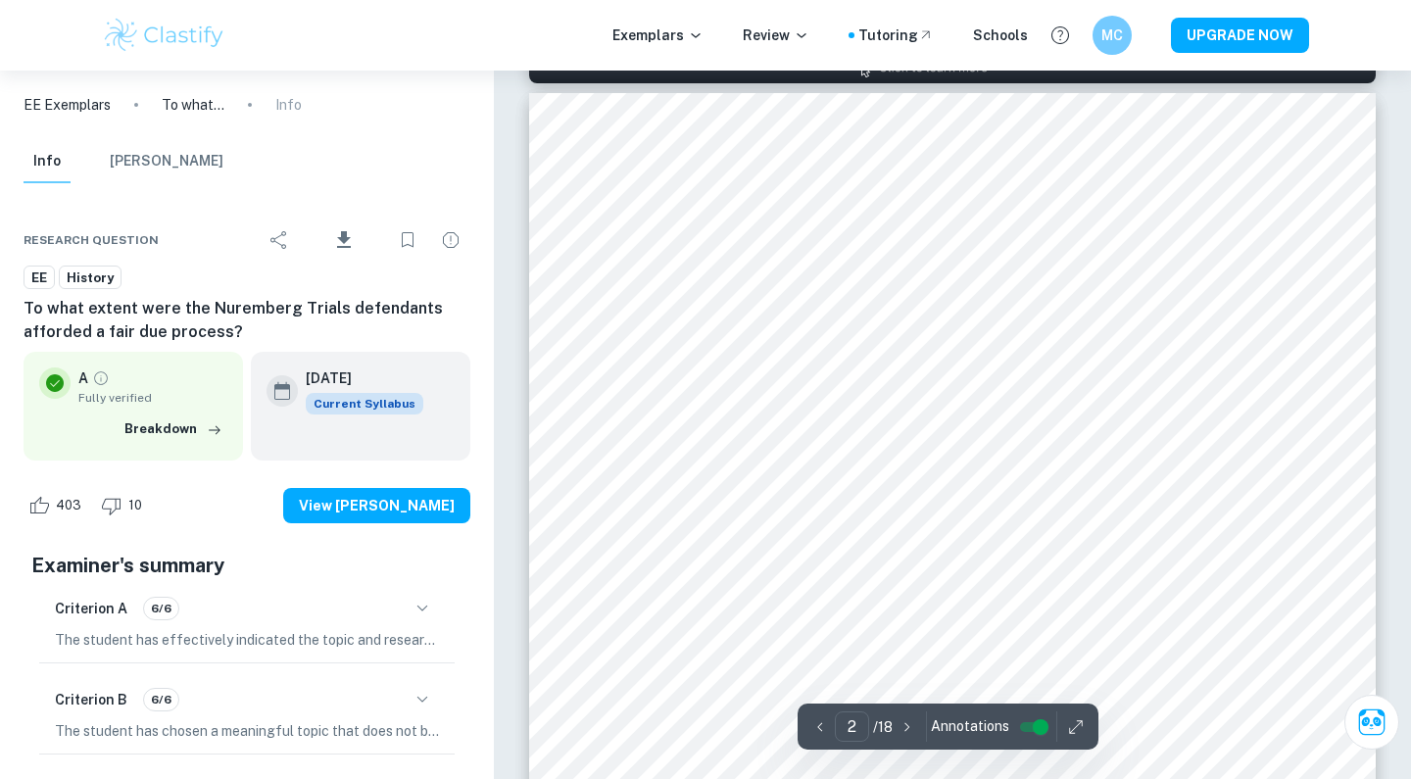
scroll to position [1344, 0]
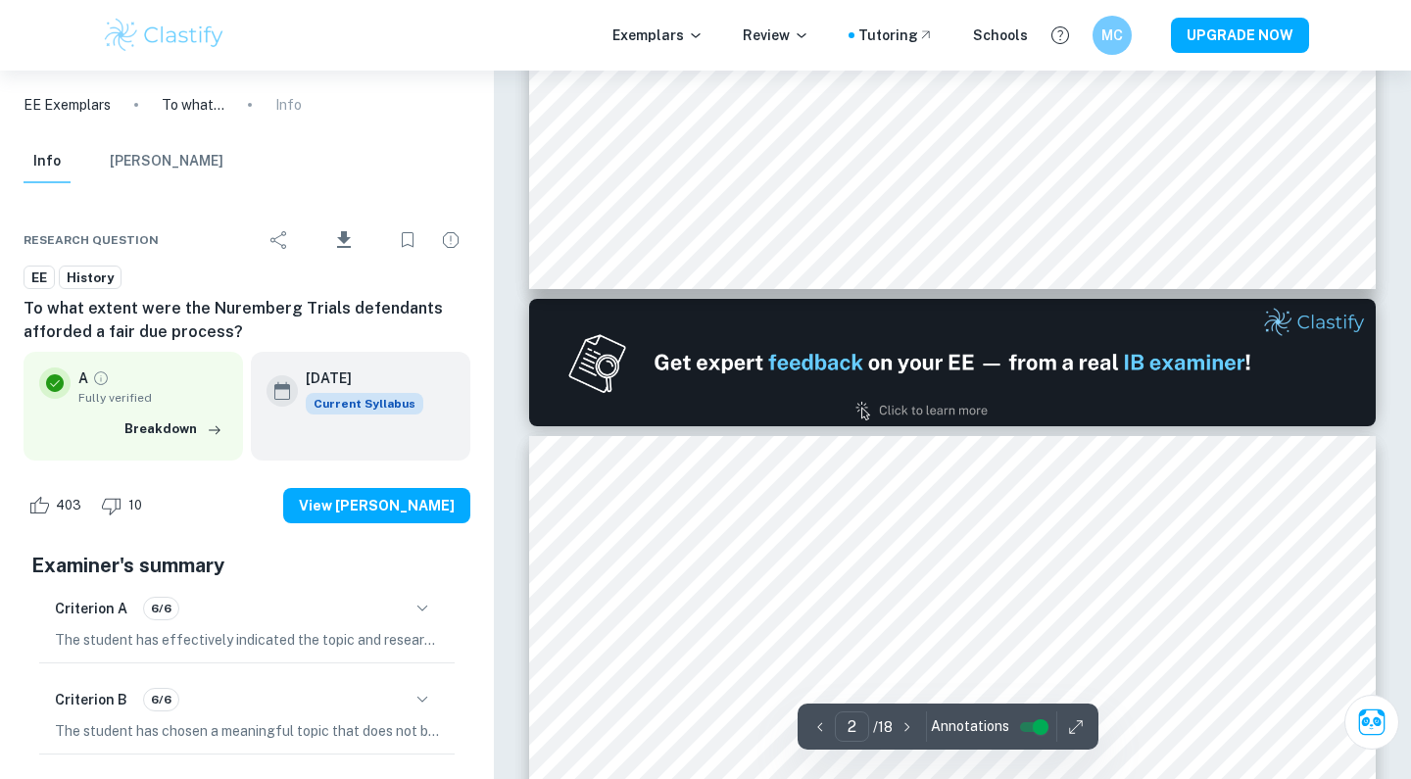
type input "1"
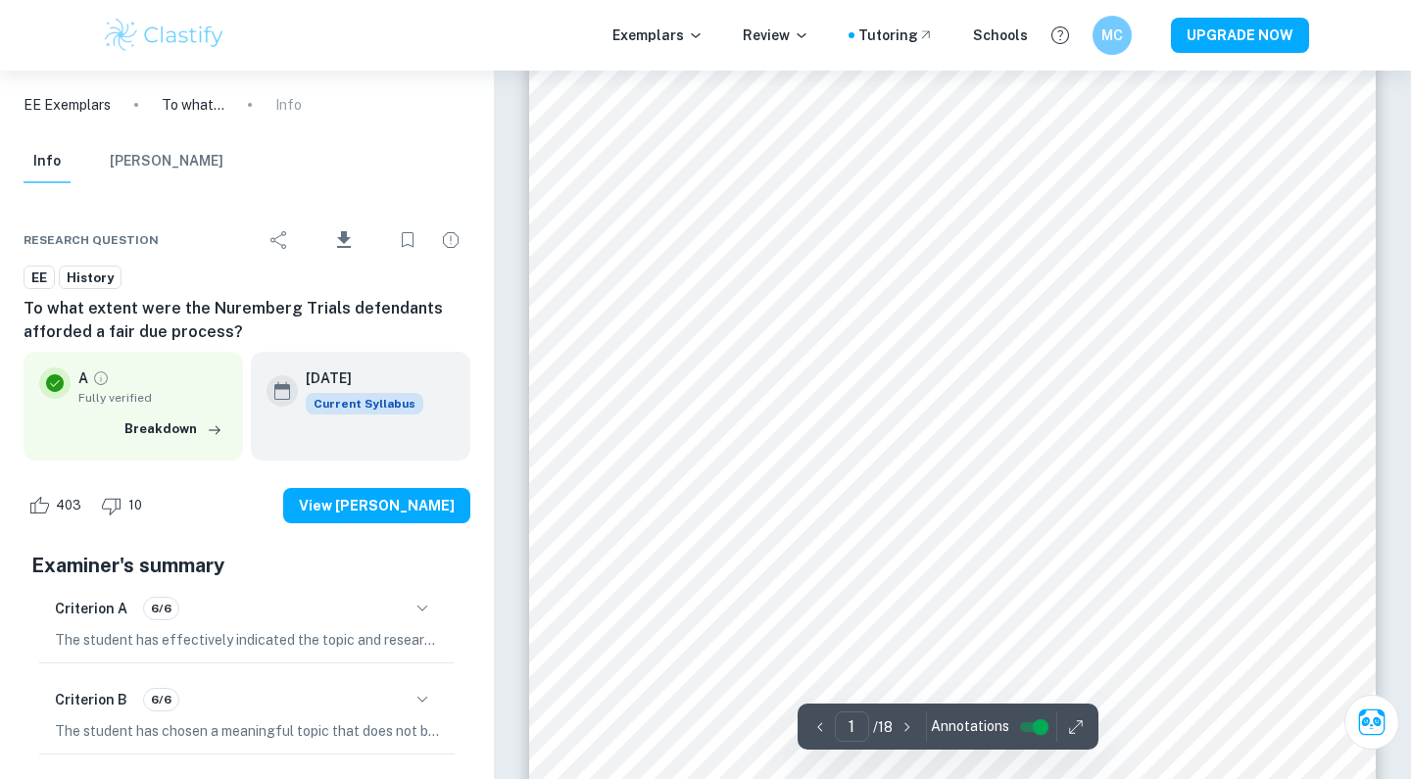
scroll to position [254, 0]
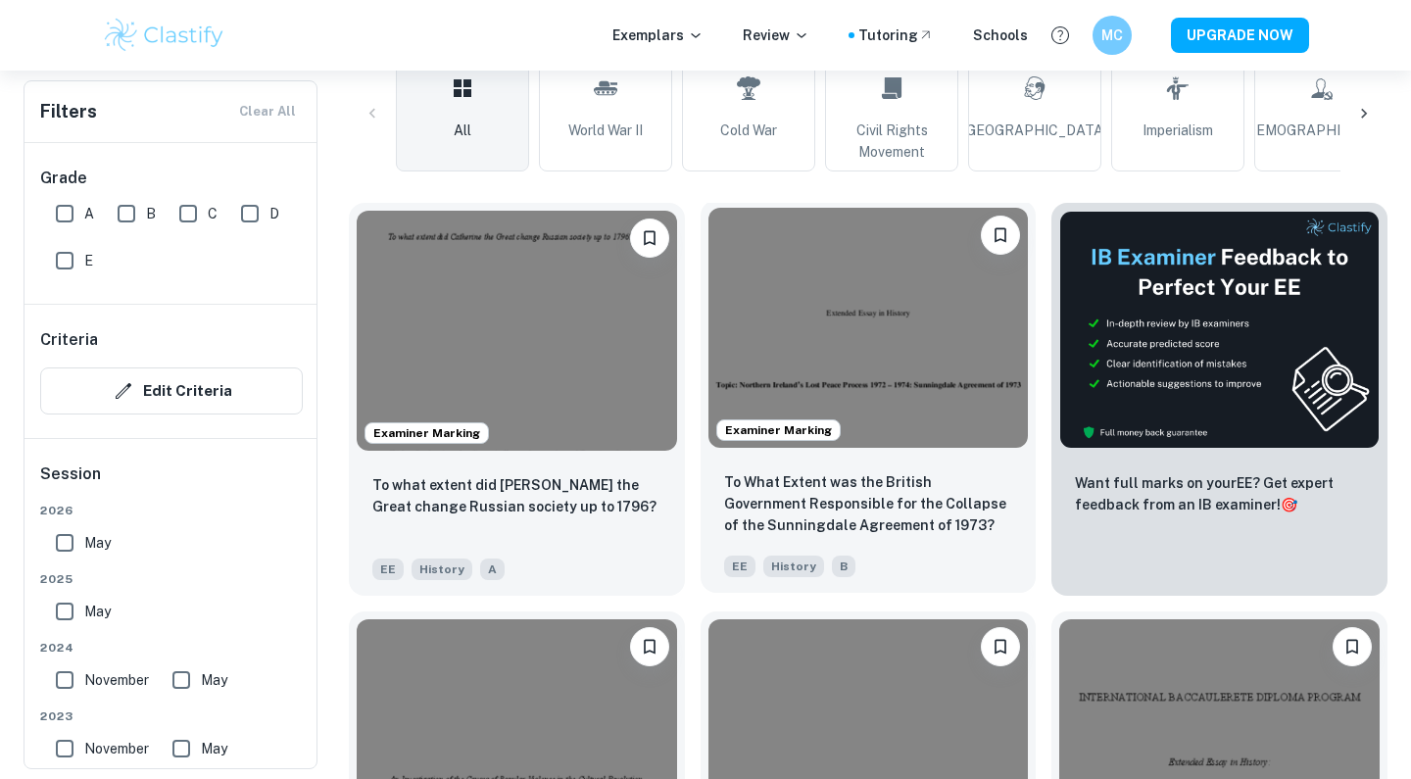
scroll to position [489, 0]
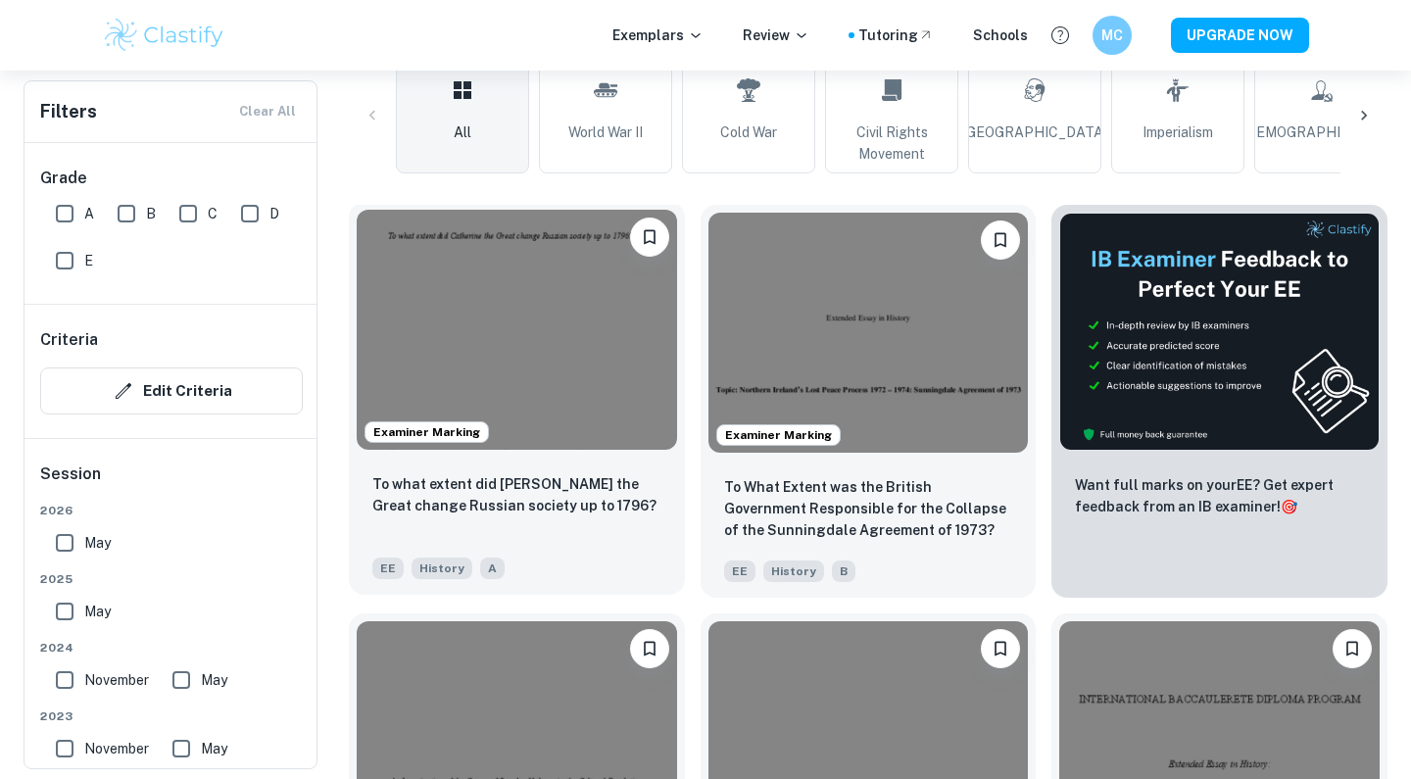
click at [523, 280] on img at bounding box center [517, 330] width 320 height 240
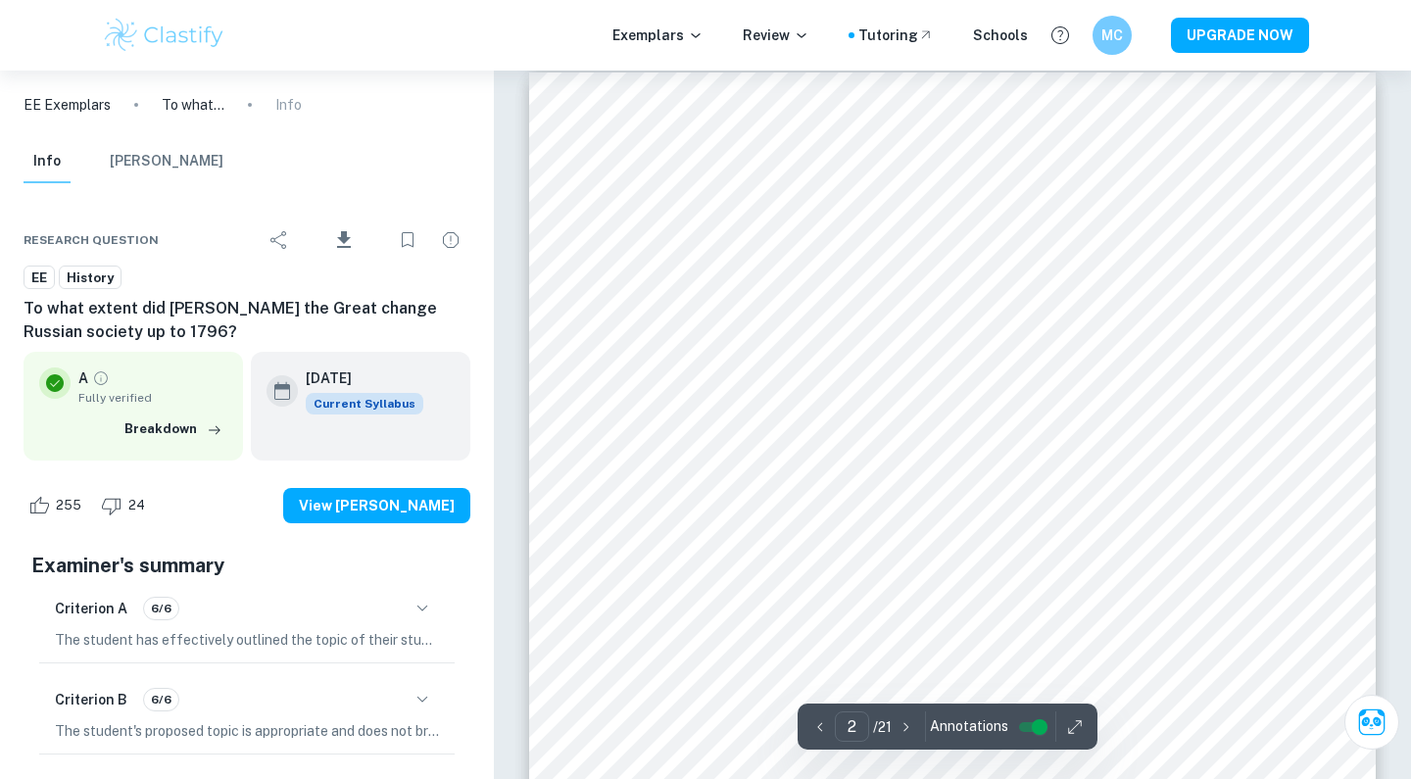
scroll to position [754, 0]
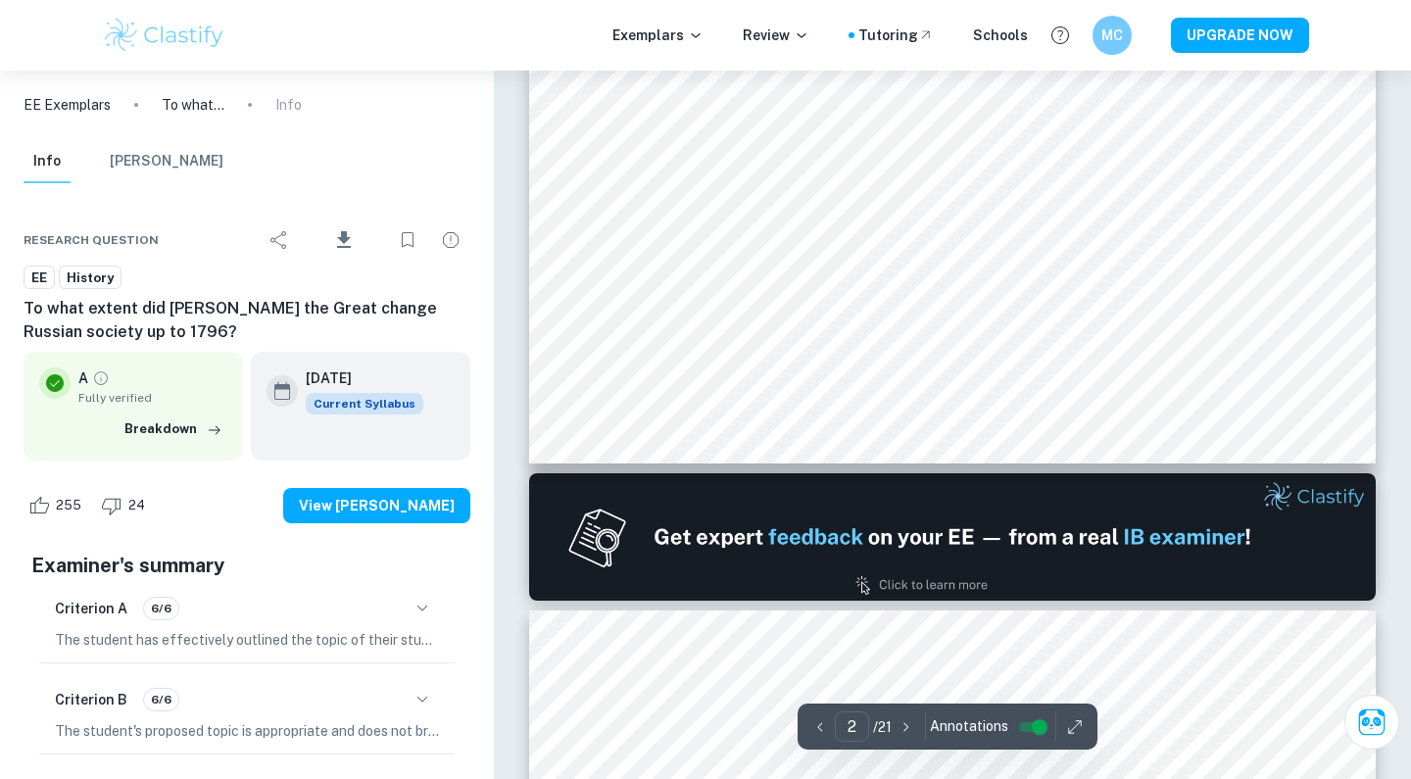
type input "1"
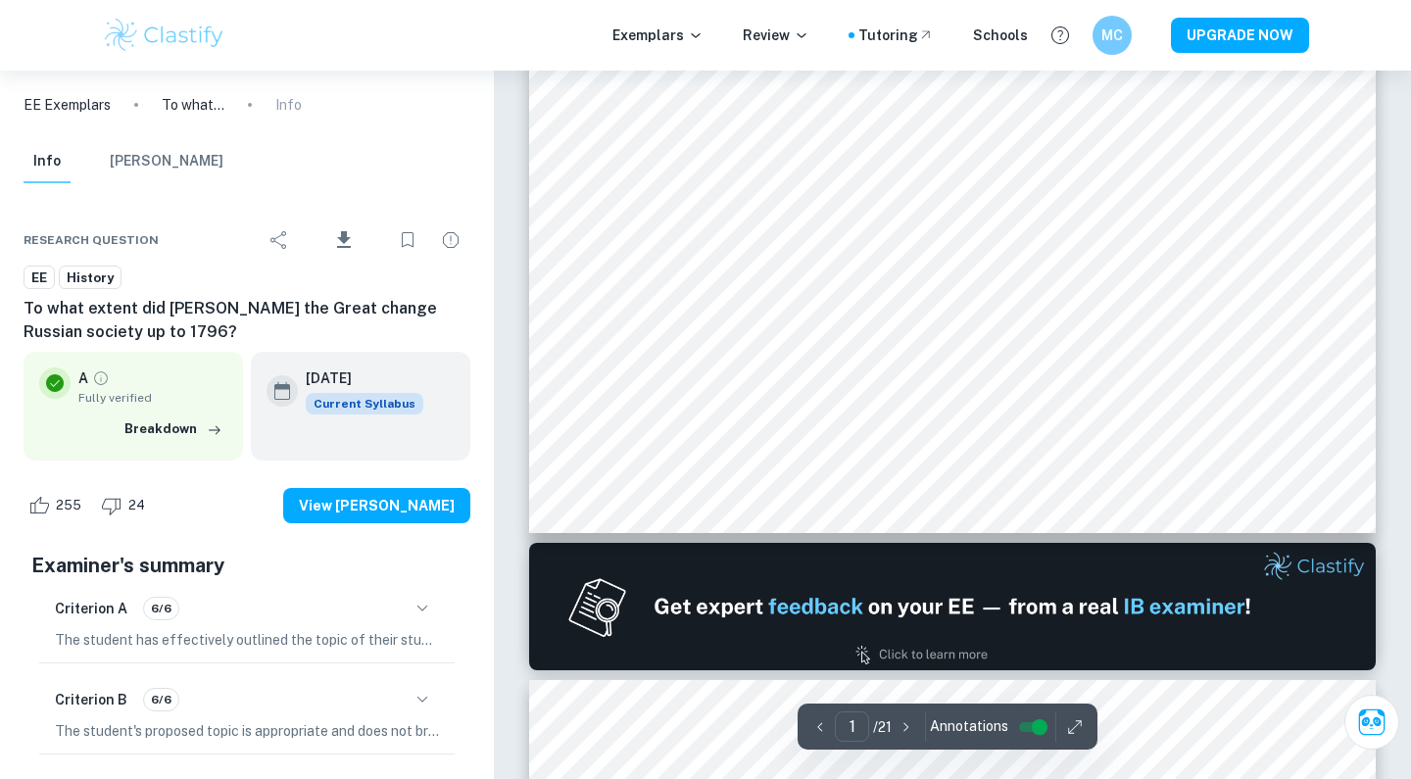
scroll to position [0, 0]
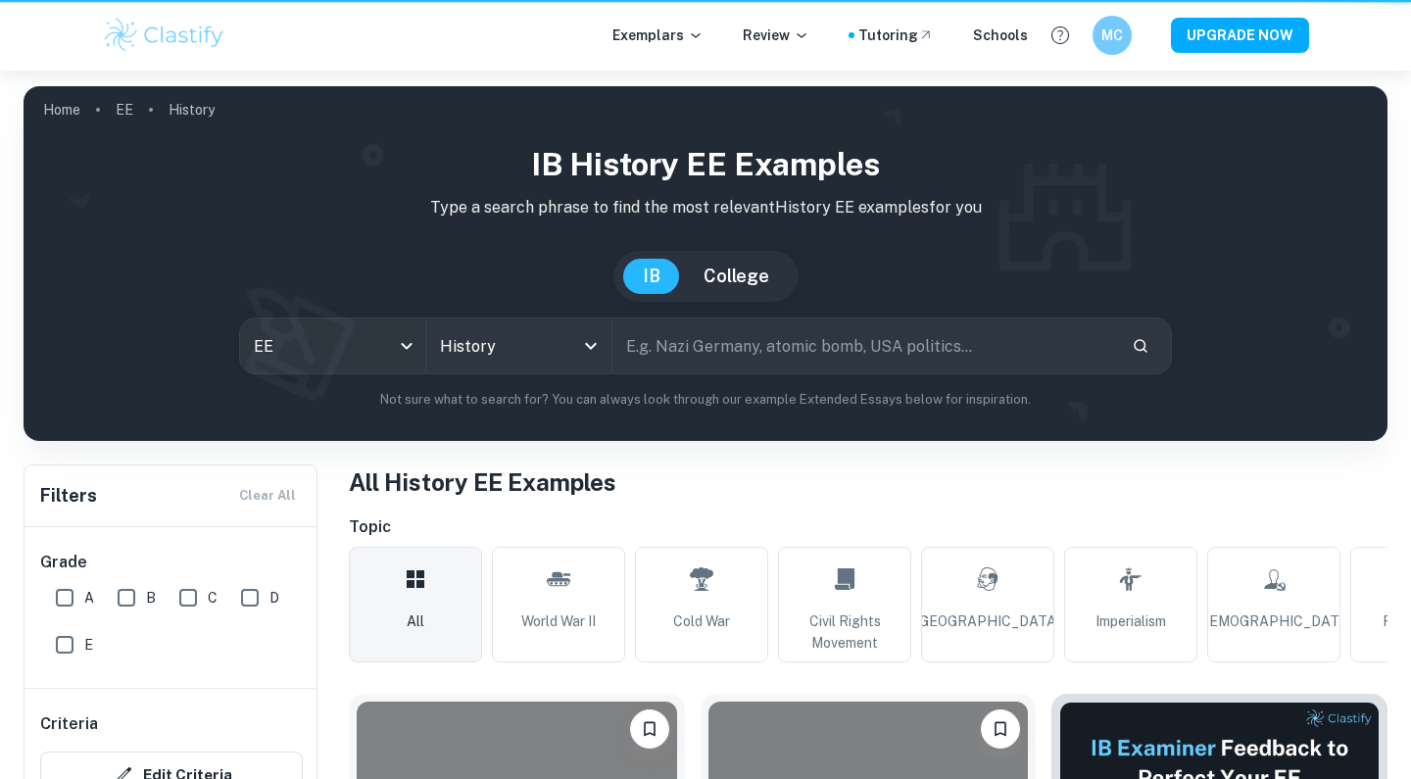
scroll to position [489, 0]
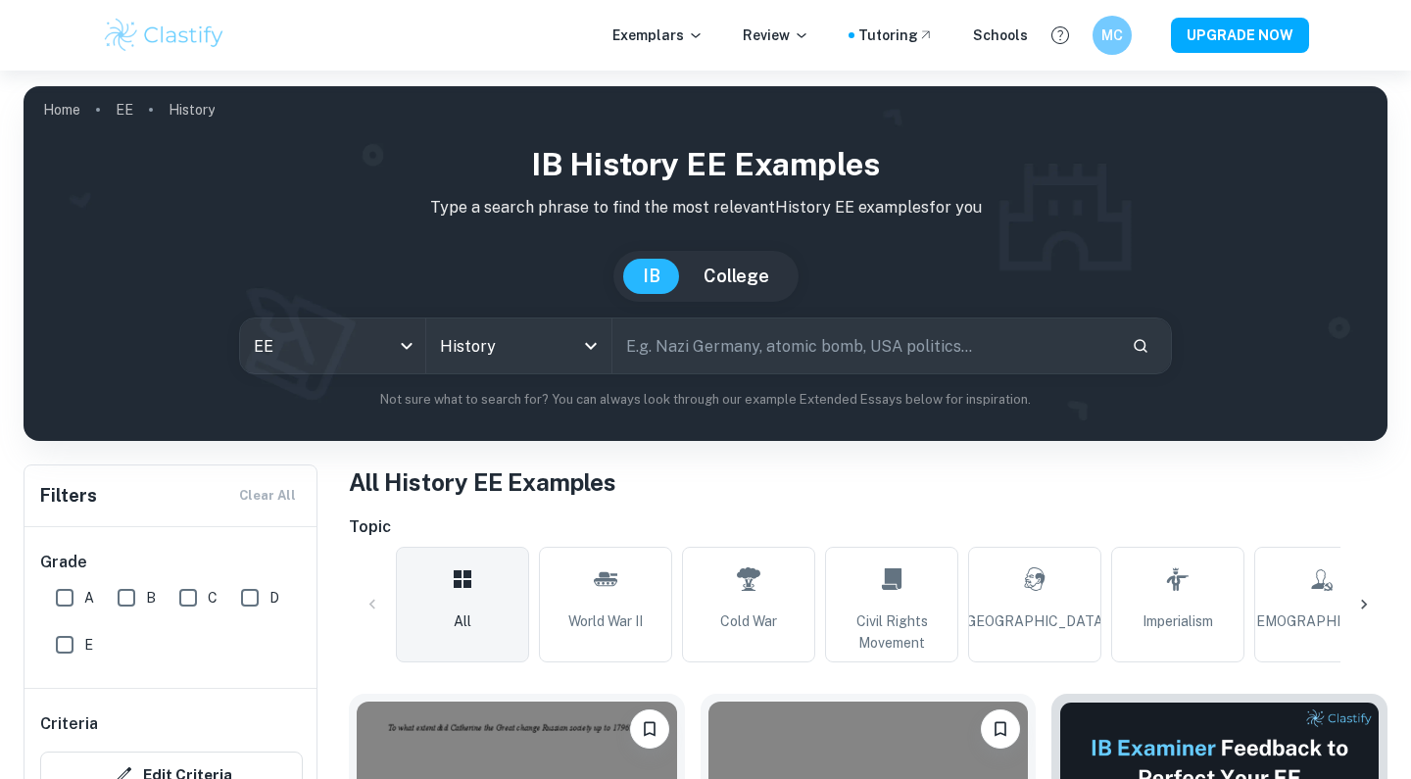
scroll to position [382, 0]
